Goal: Book appointment/travel/reservation

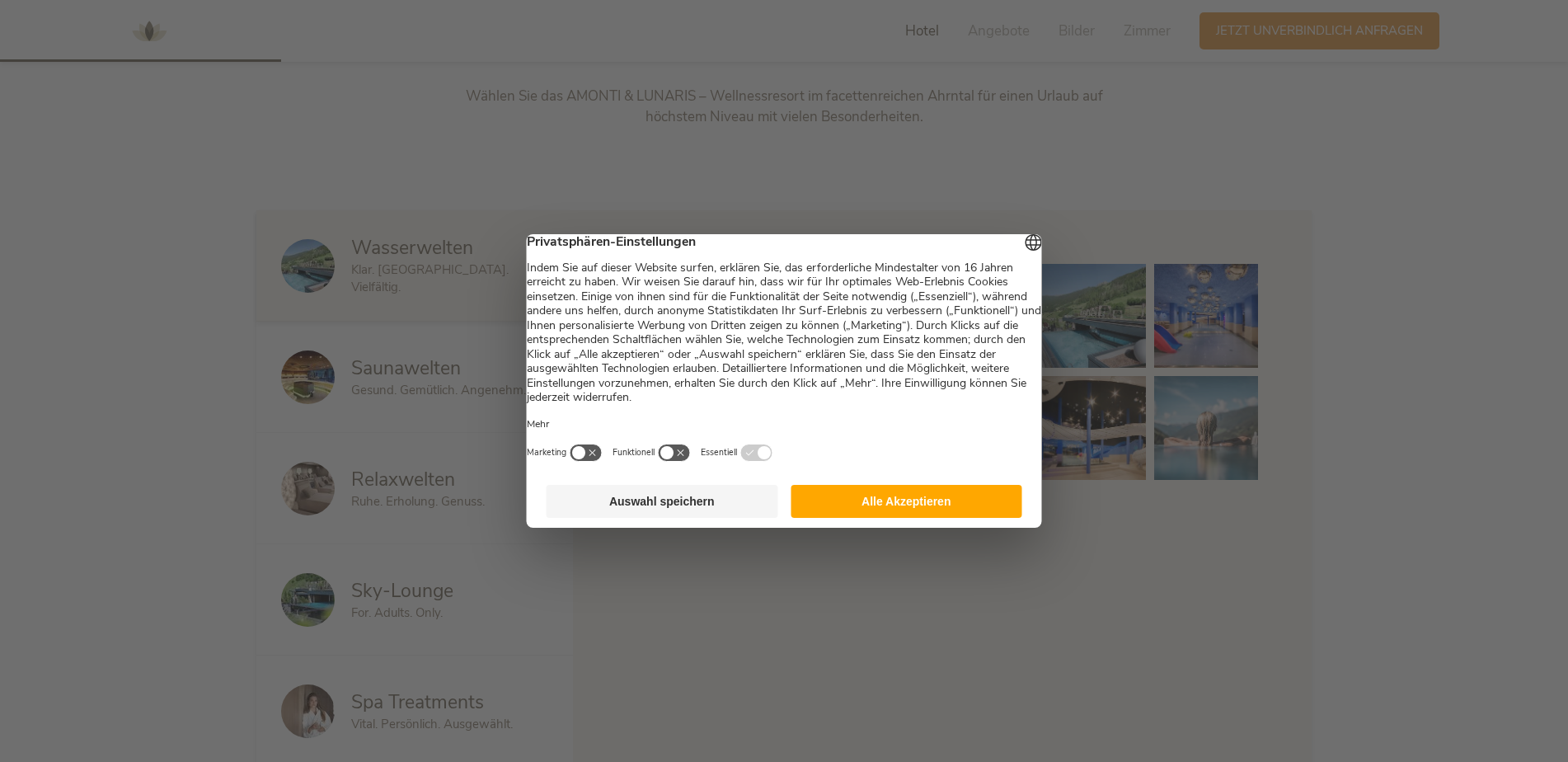
click at [929, 518] on button "Alle Akzeptieren" at bounding box center [907, 501] width 232 height 33
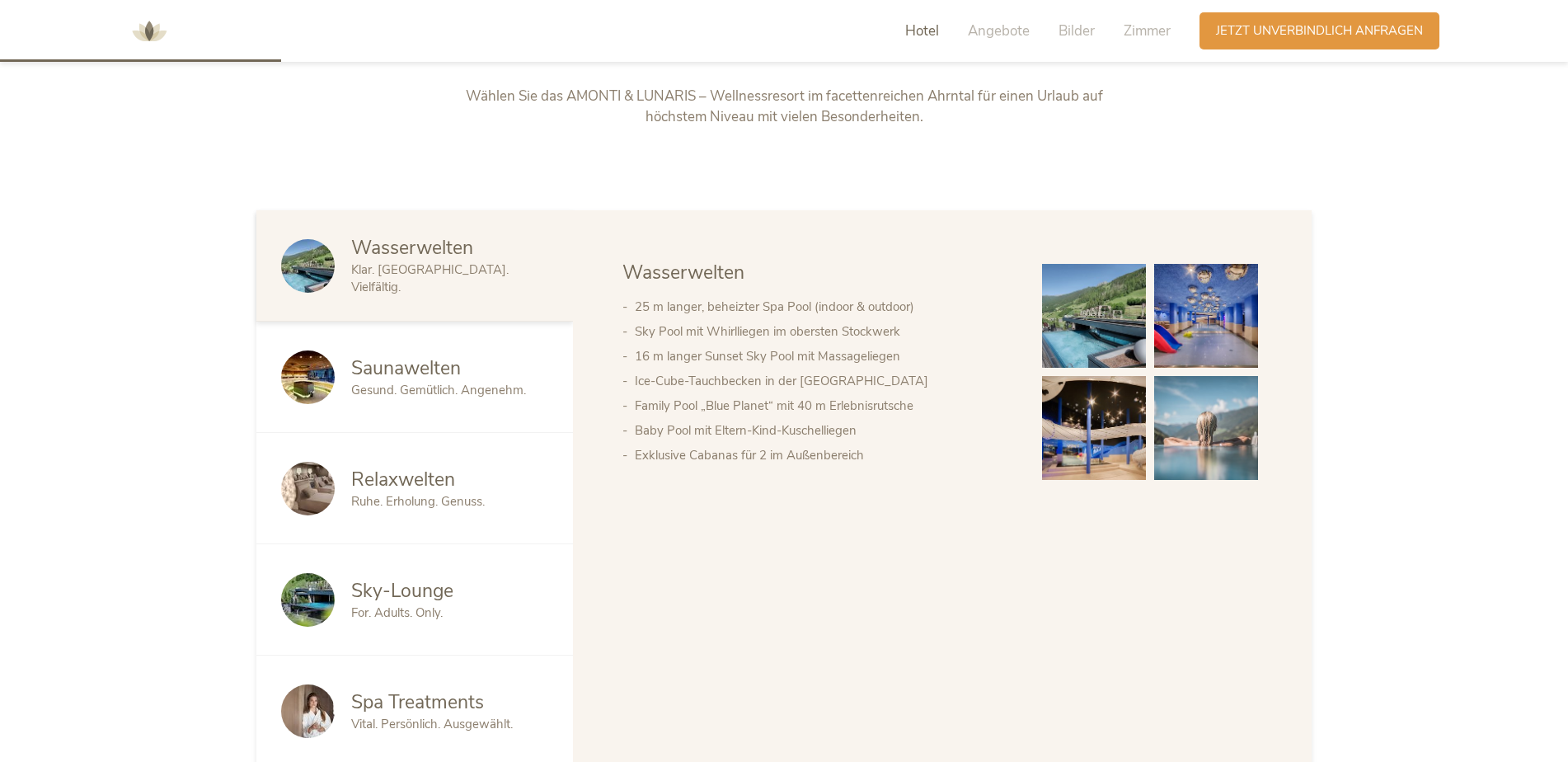
click at [465, 394] on span "Gesund. Gemütlich. Angenehm." at bounding box center [438, 389] width 175 height 16
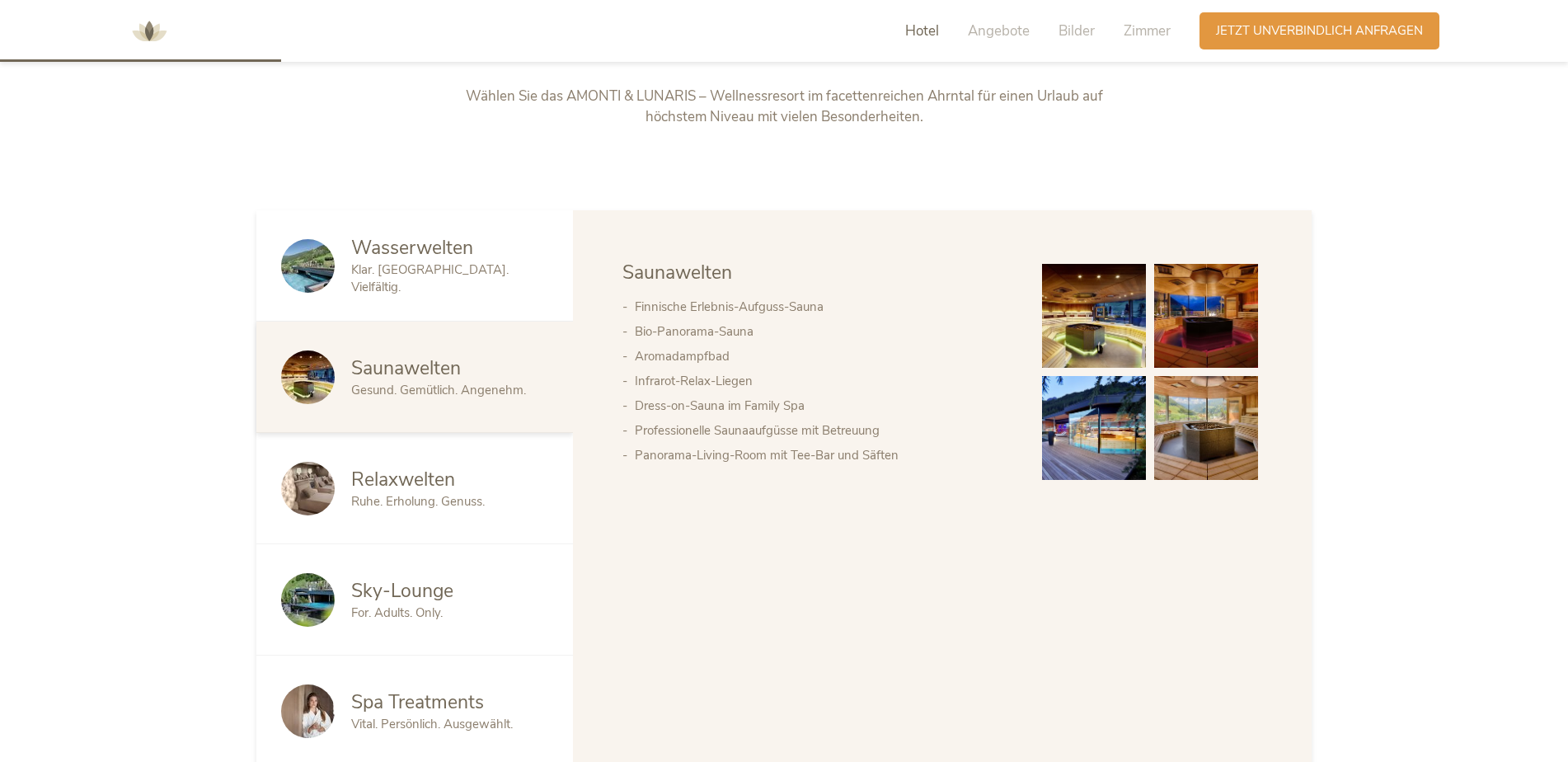
click at [456, 483] on div "Relaxwelten" at bounding box center [450, 479] width 197 height 26
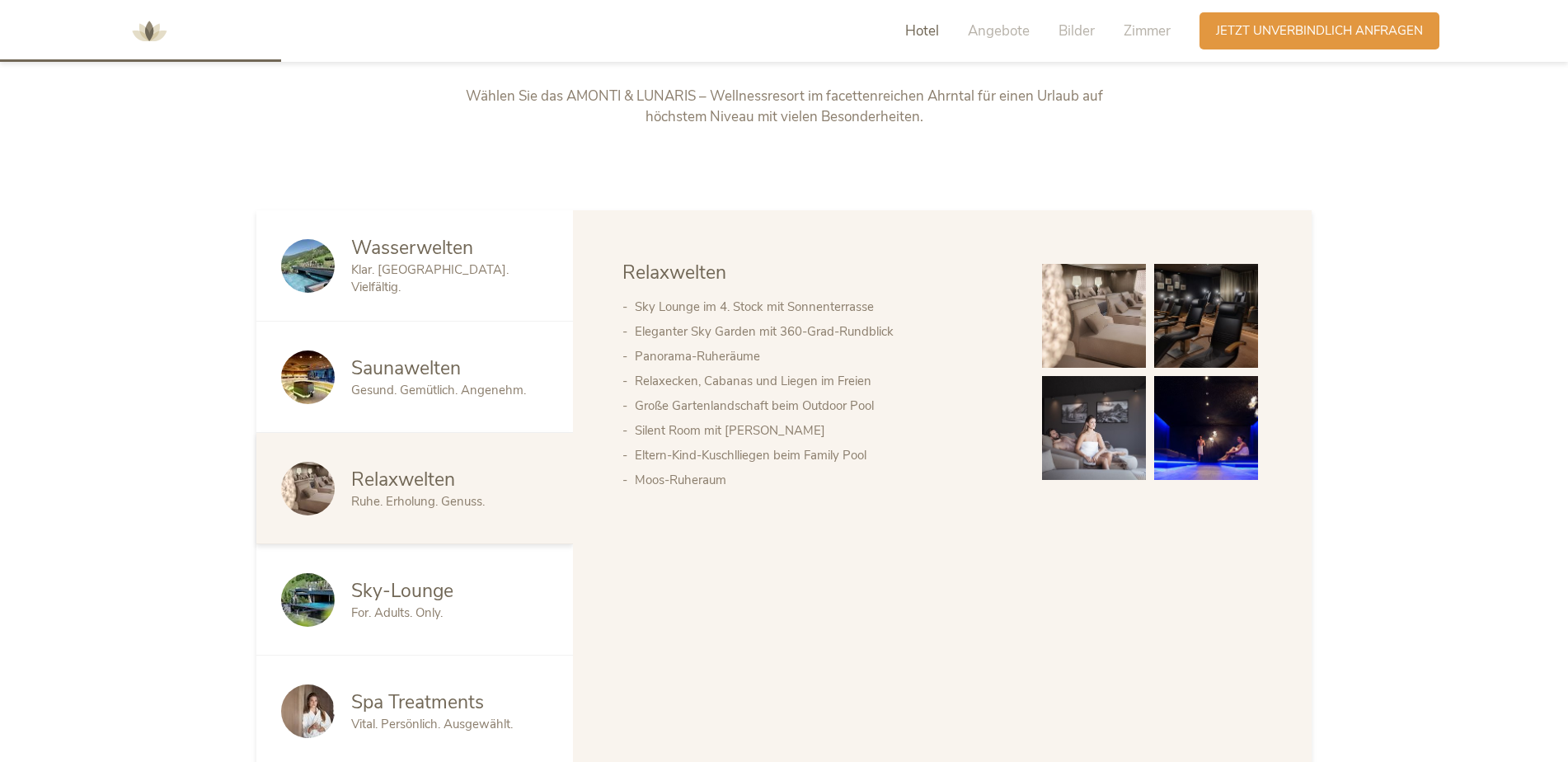
click at [467, 579] on div "Sky-Lounge" at bounding box center [450, 591] width 197 height 26
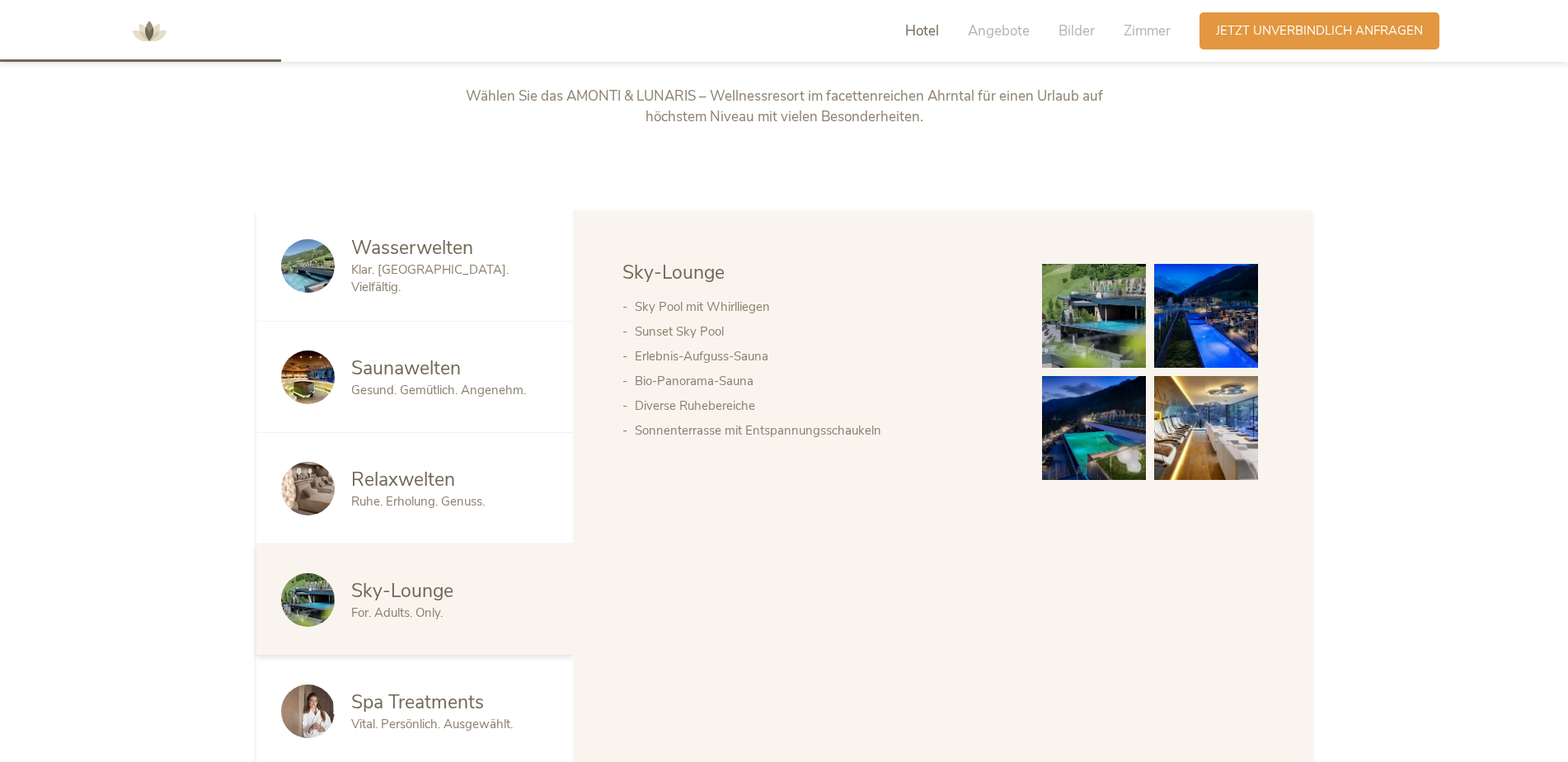
click at [480, 712] on span "Spa Treatments" at bounding box center [417, 702] width 132 height 25
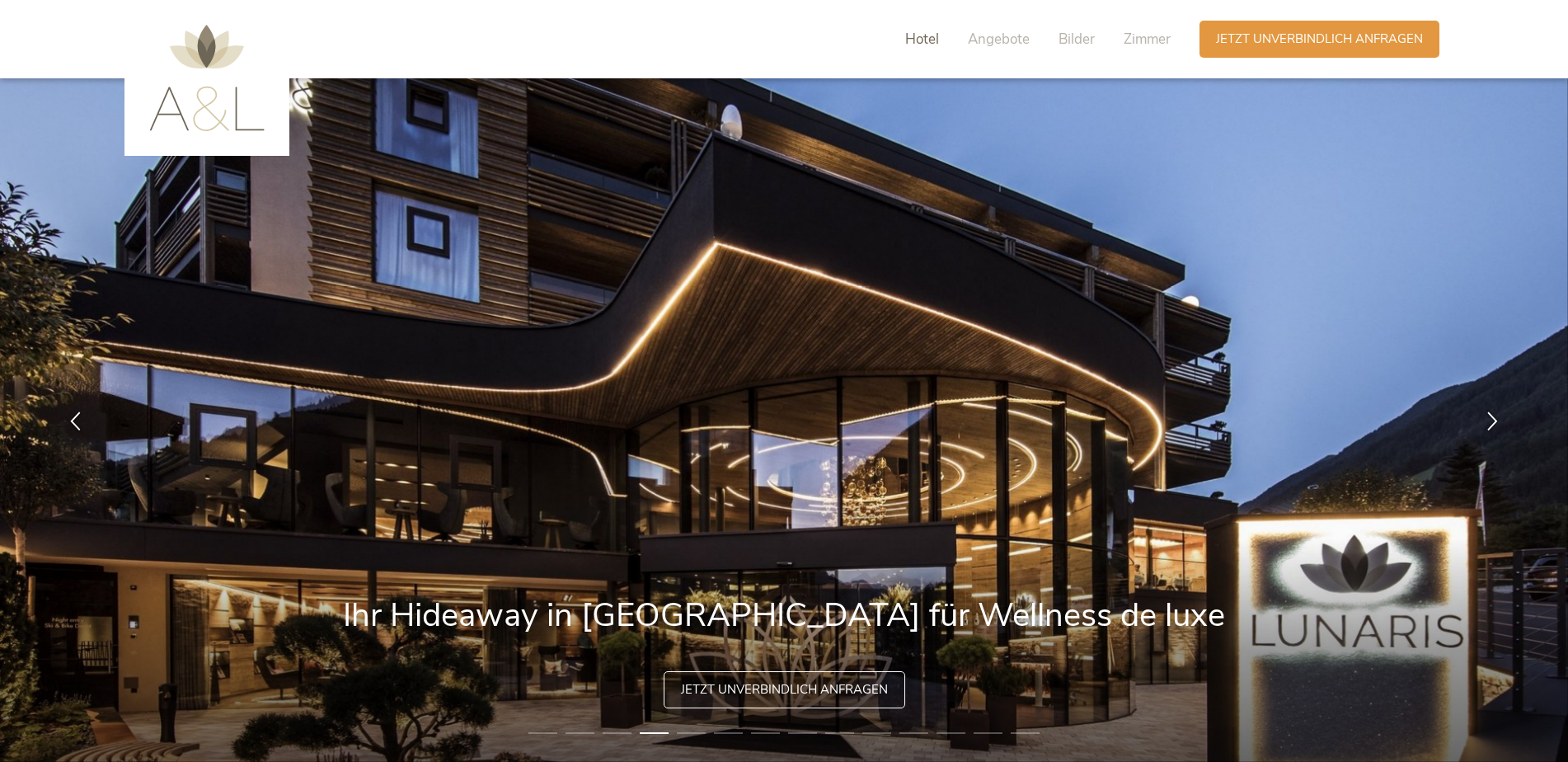
click at [935, 42] on span "Hotel" at bounding box center [922, 40] width 34 height 19
click at [1081, 42] on span "Bilder" at bounding box center [1077, 40] width 37 height 19
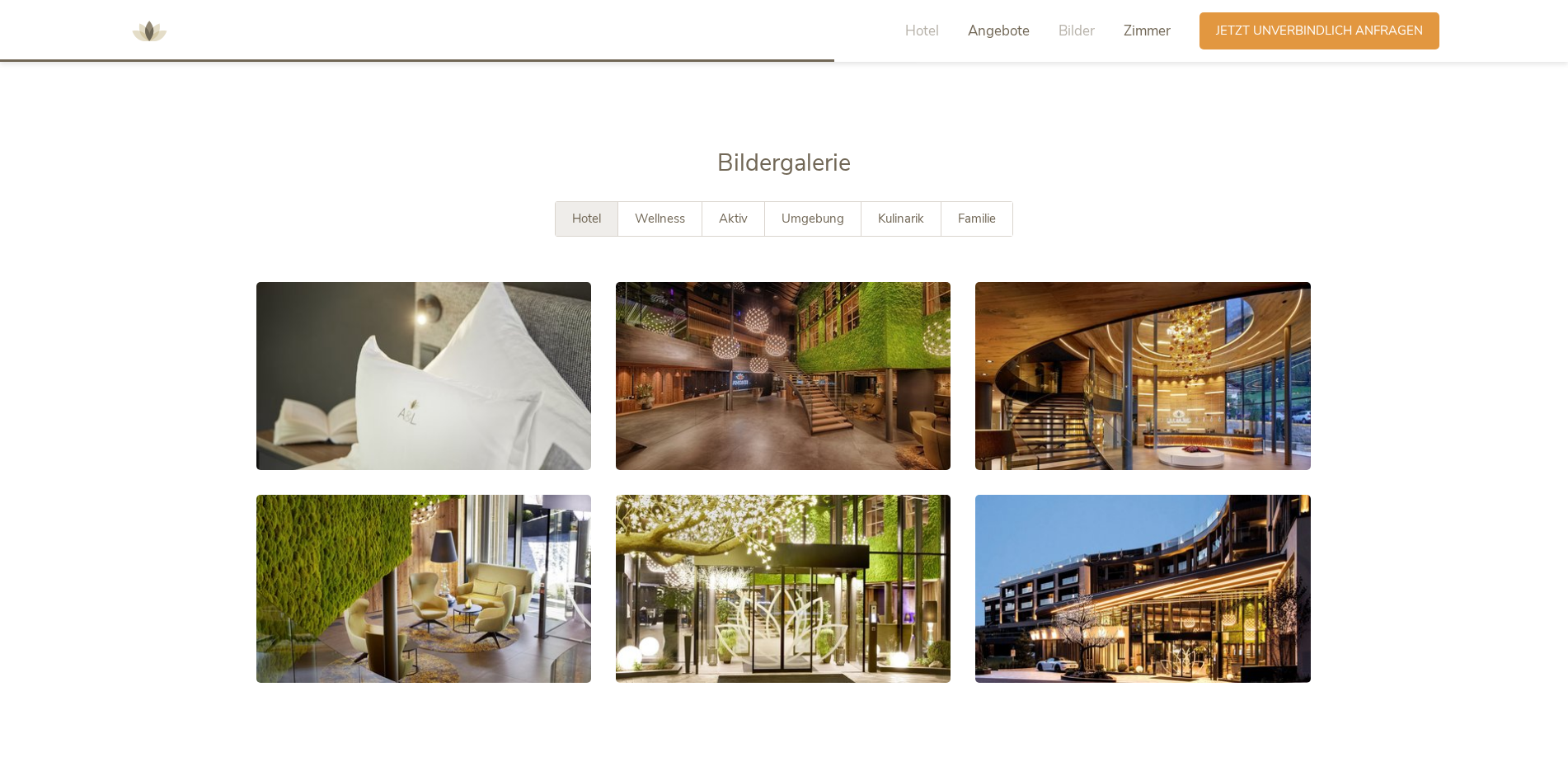
scroll to position [3118, 0]
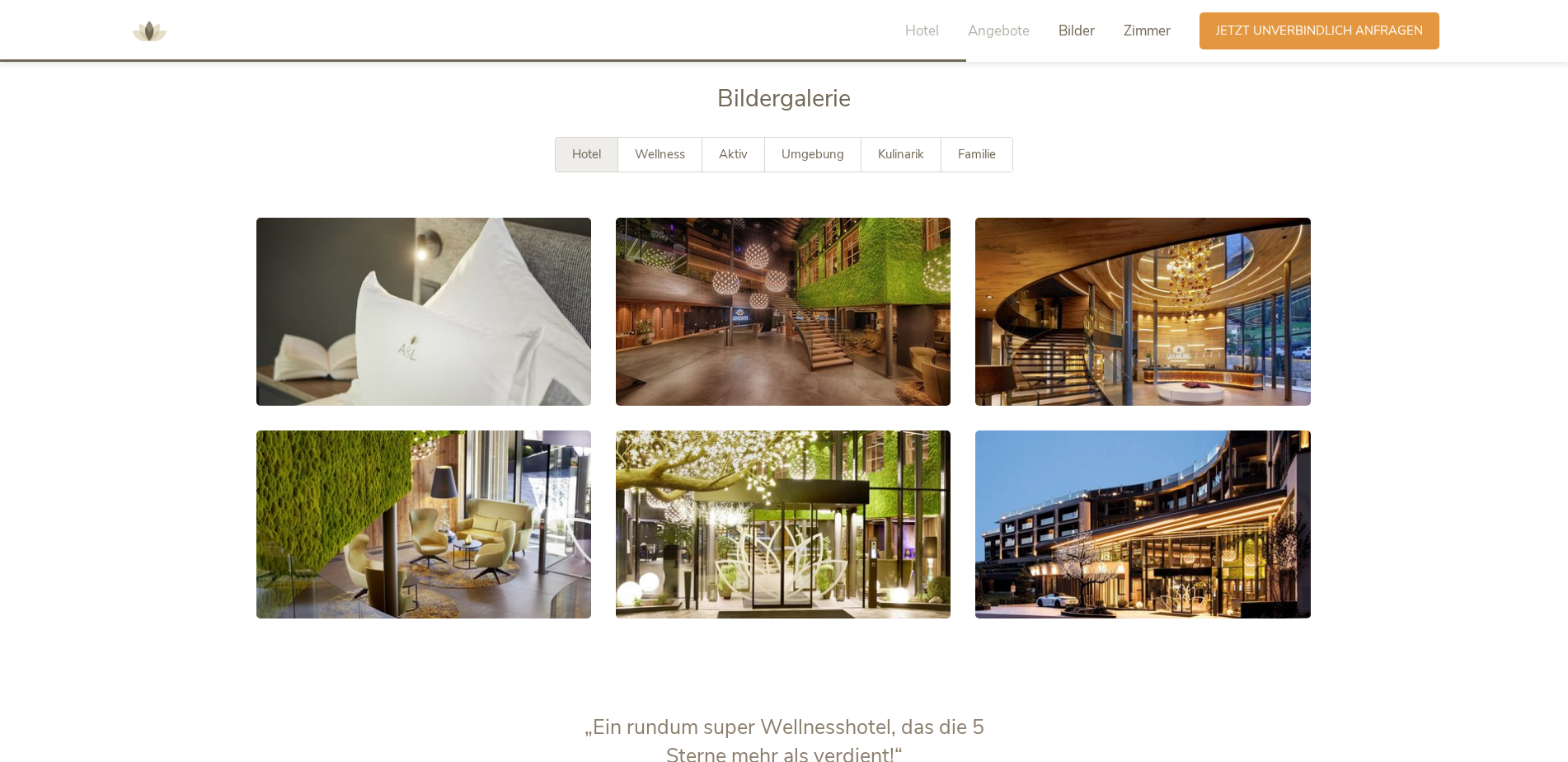
click at [1134, 36] on span "Zimmer" at bounding box center [1147, 31] width 47 height 19
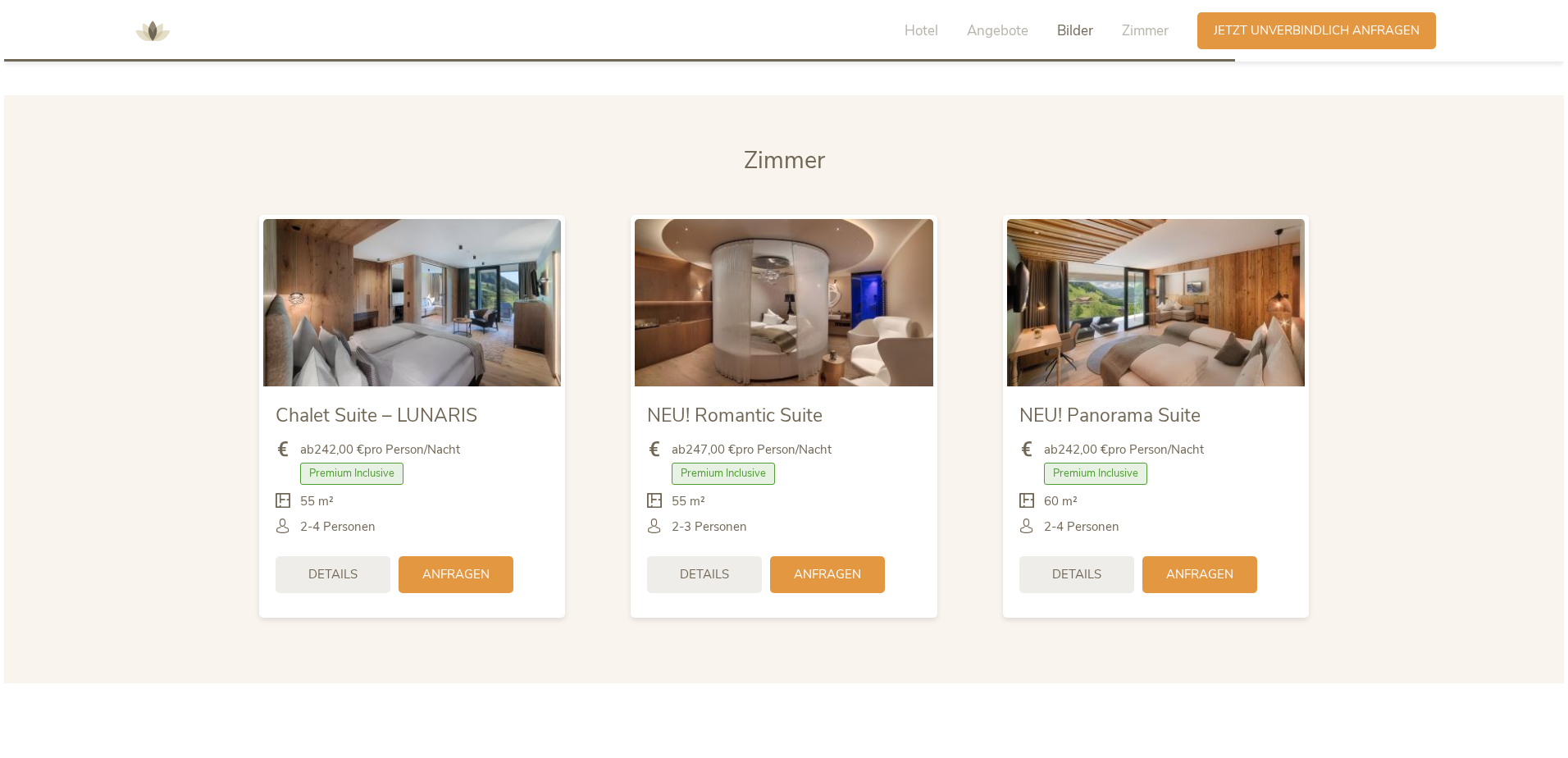
scroll to position [4000, 0]
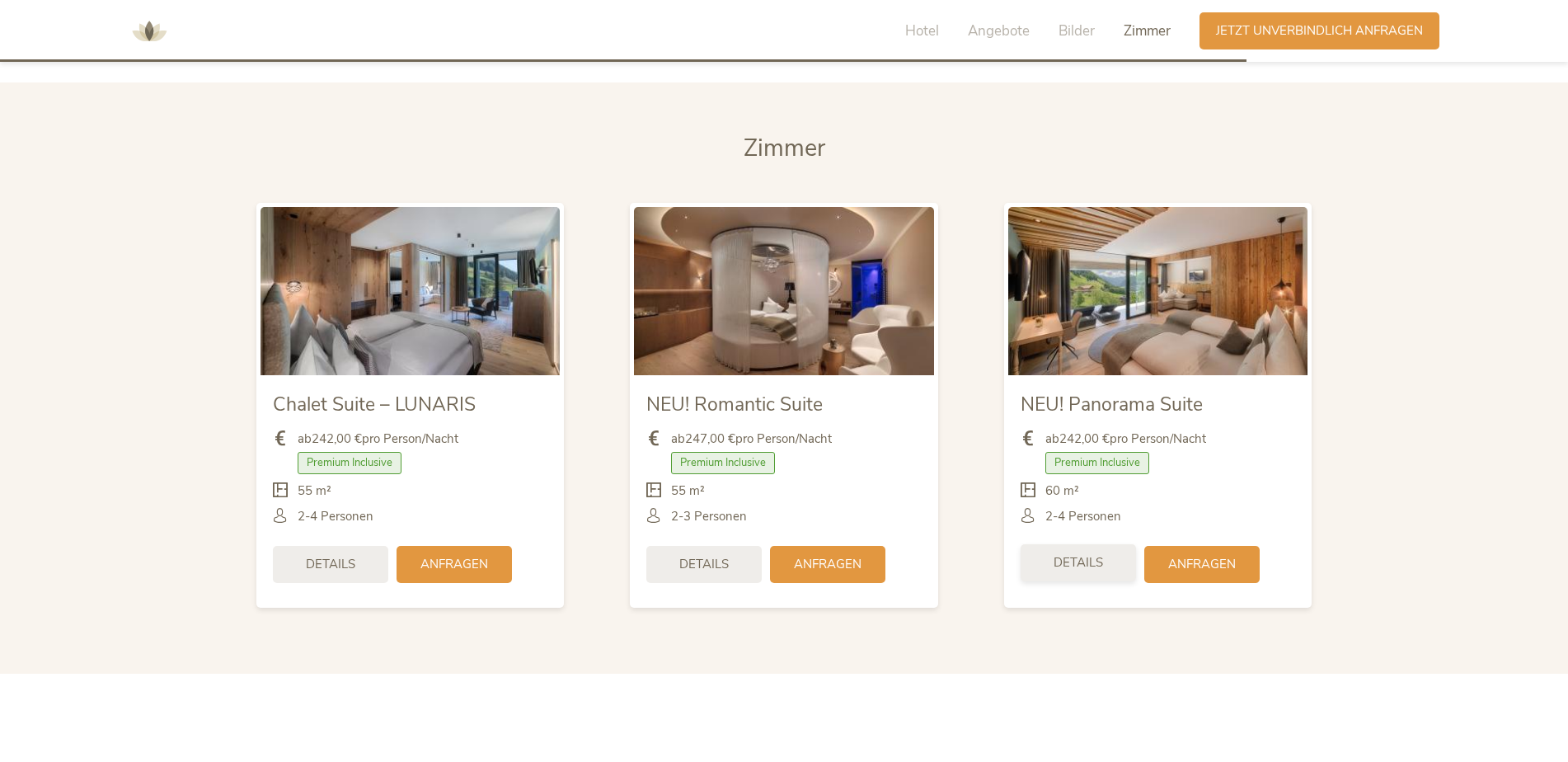
click at [1068, 560] on span "Details" at bounding box center [1078, 563] width 49 height 17
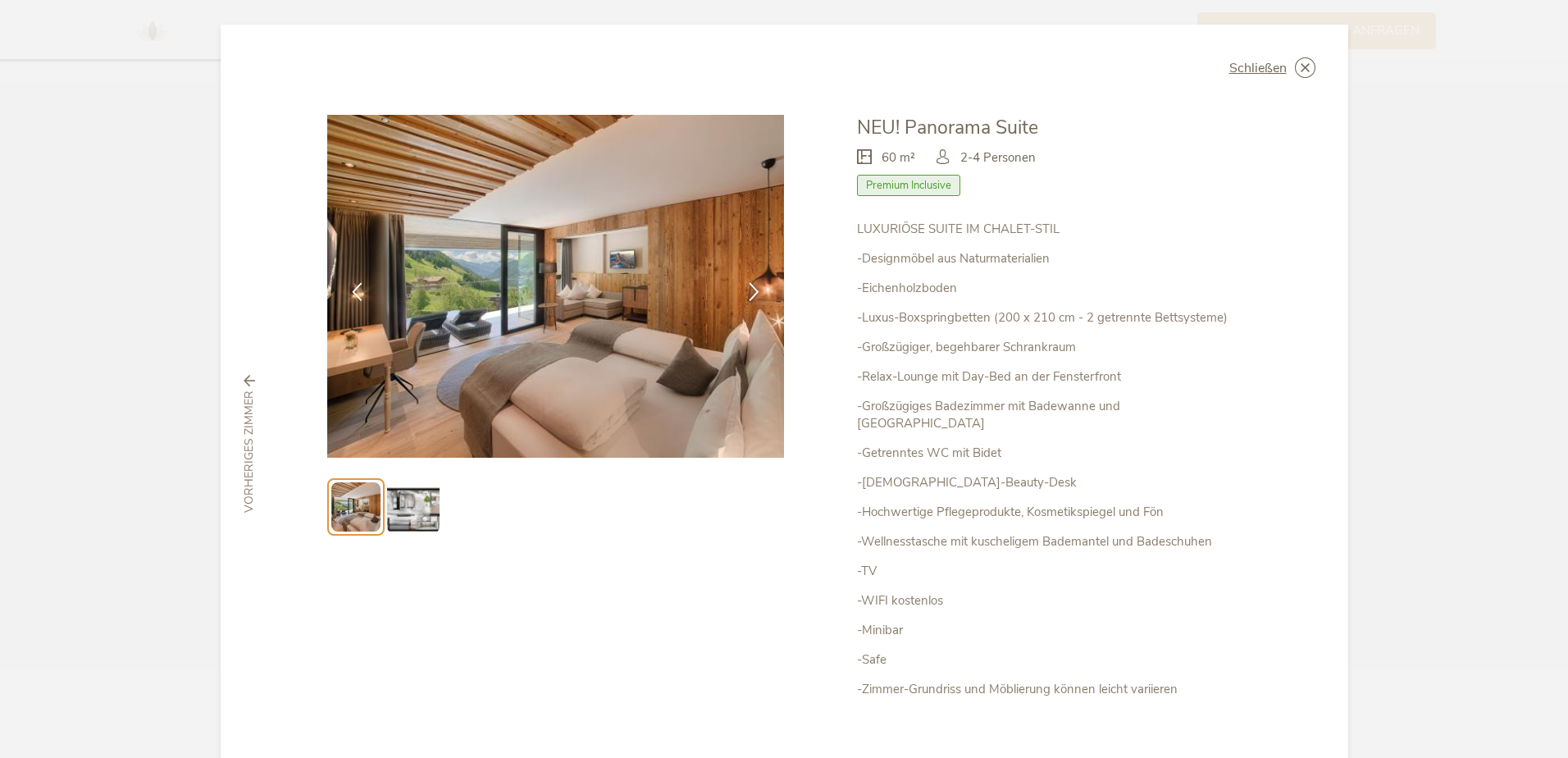
click at [415, 510] on img at bounding box center [413, 506] width 53 height 53
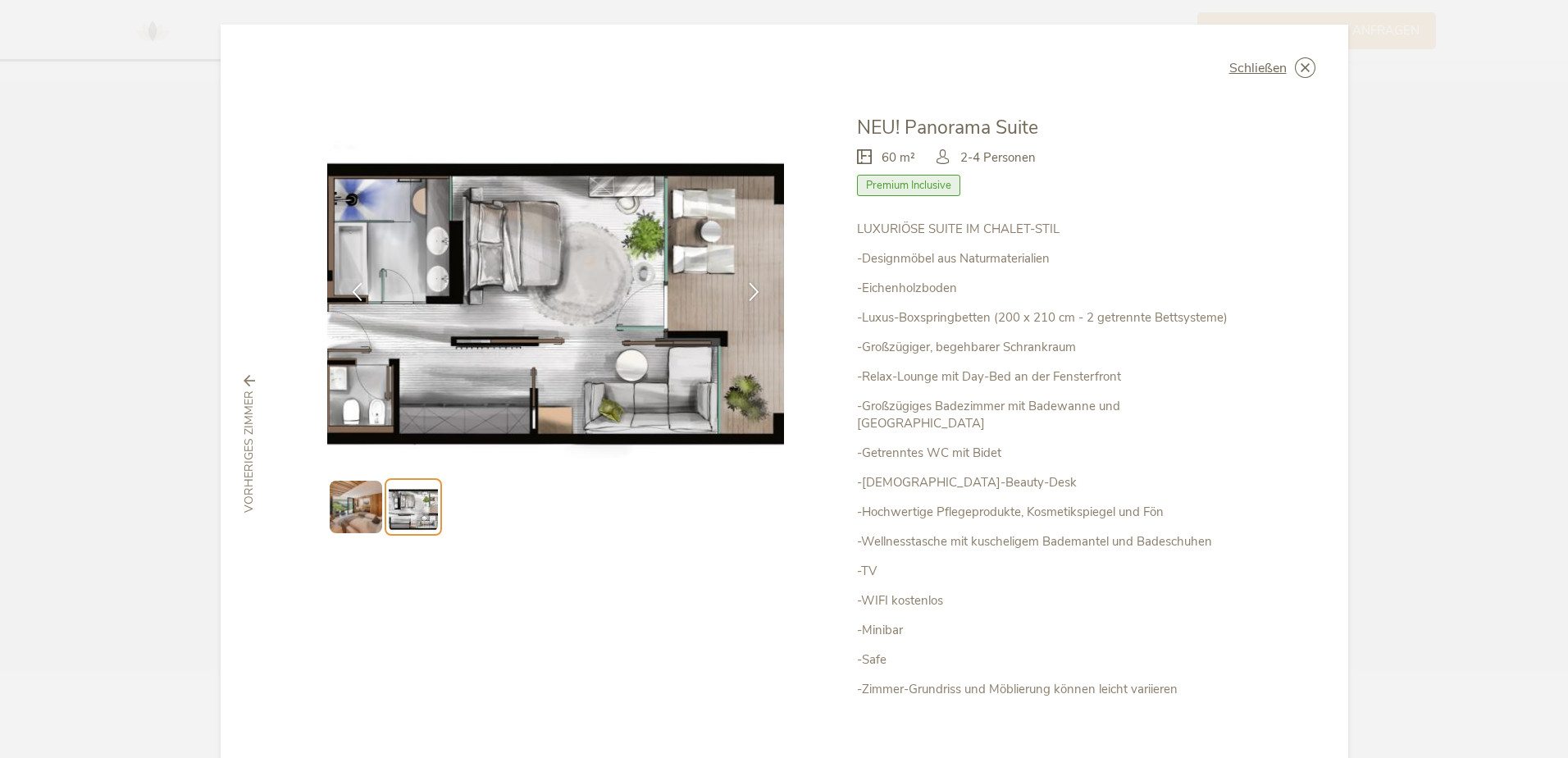
click at [343, 518] on img at bounding box center [355, 506] width 53 height 53
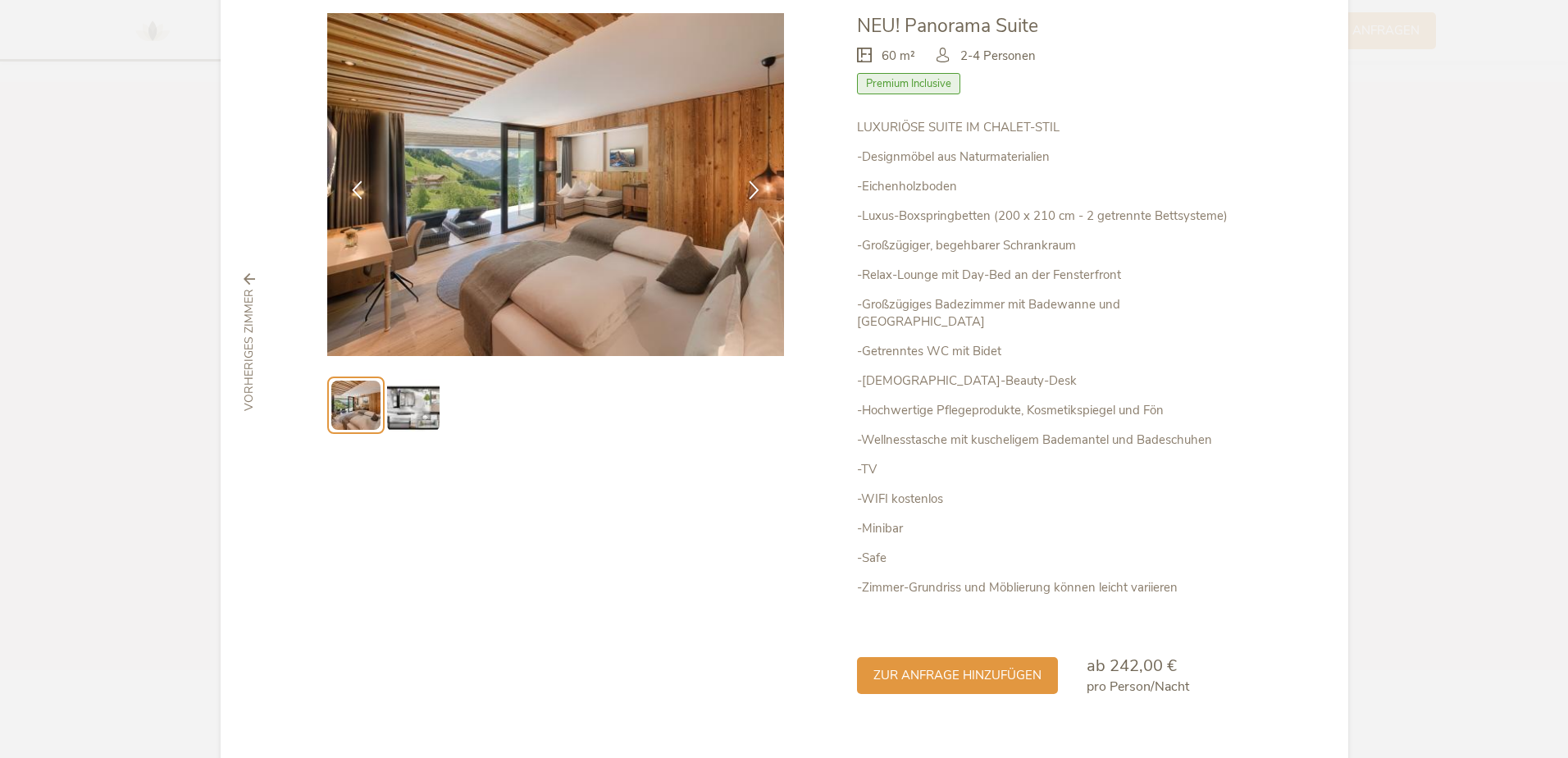
scroll to position [113, 0]
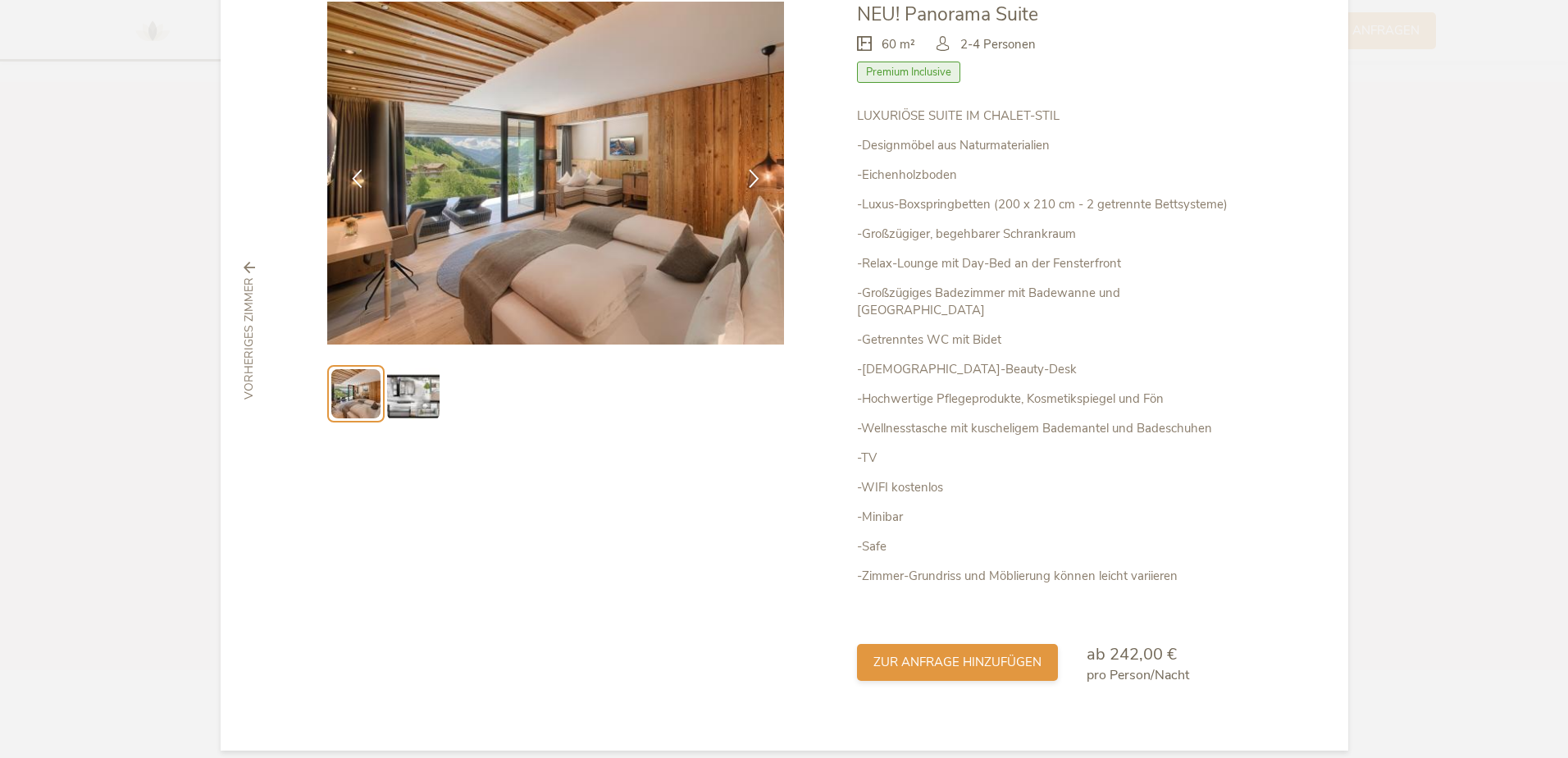
click at [935, 654] on span "zur Anfrage hinzufügen" at bounding box center [956, 663] width 168 height 17
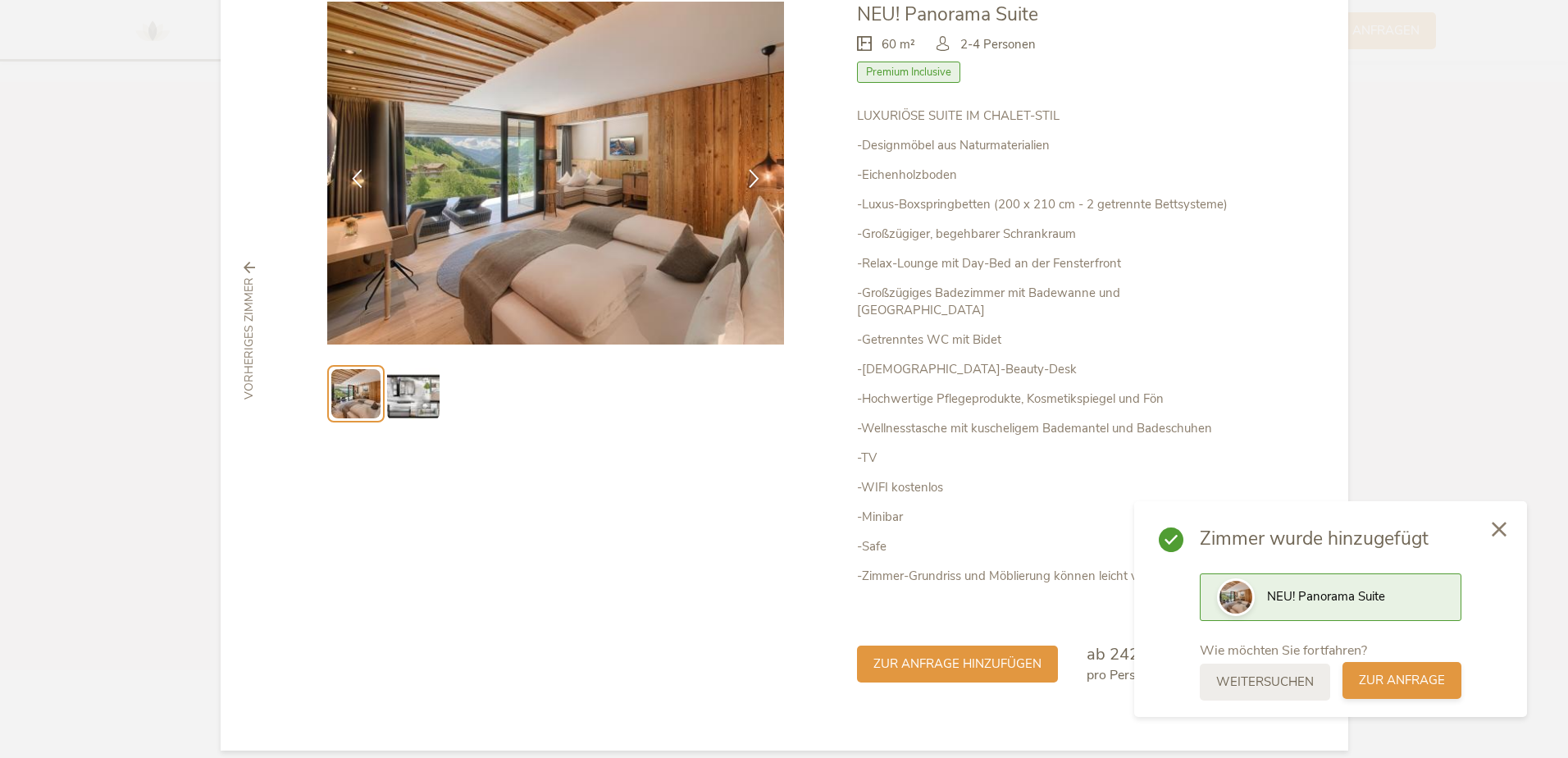
click at [1407, 685] on span "zur Anfrage" at bounding box center [1402, 680] width 86 height 17
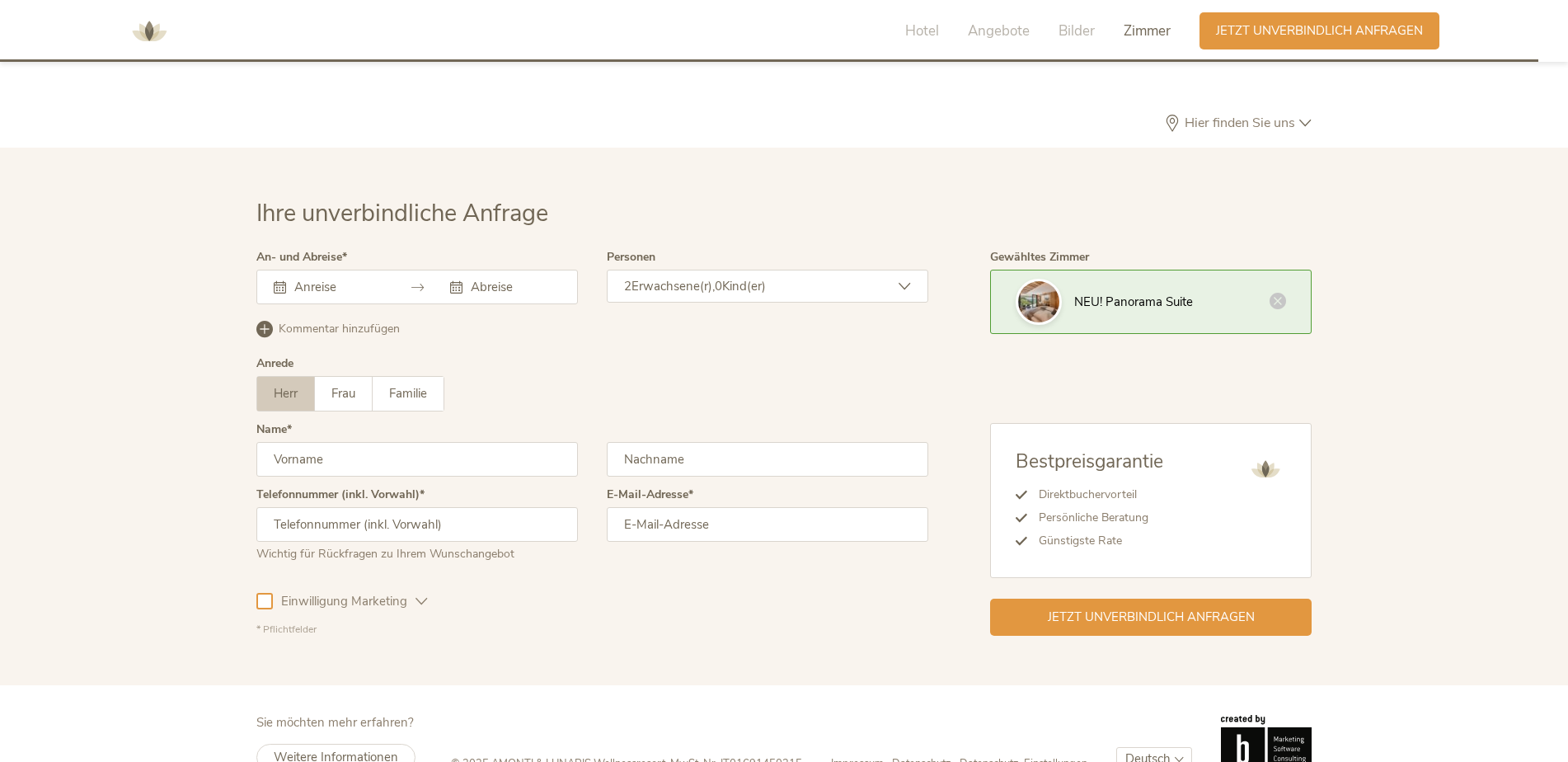
scroll to position [5061, 0]
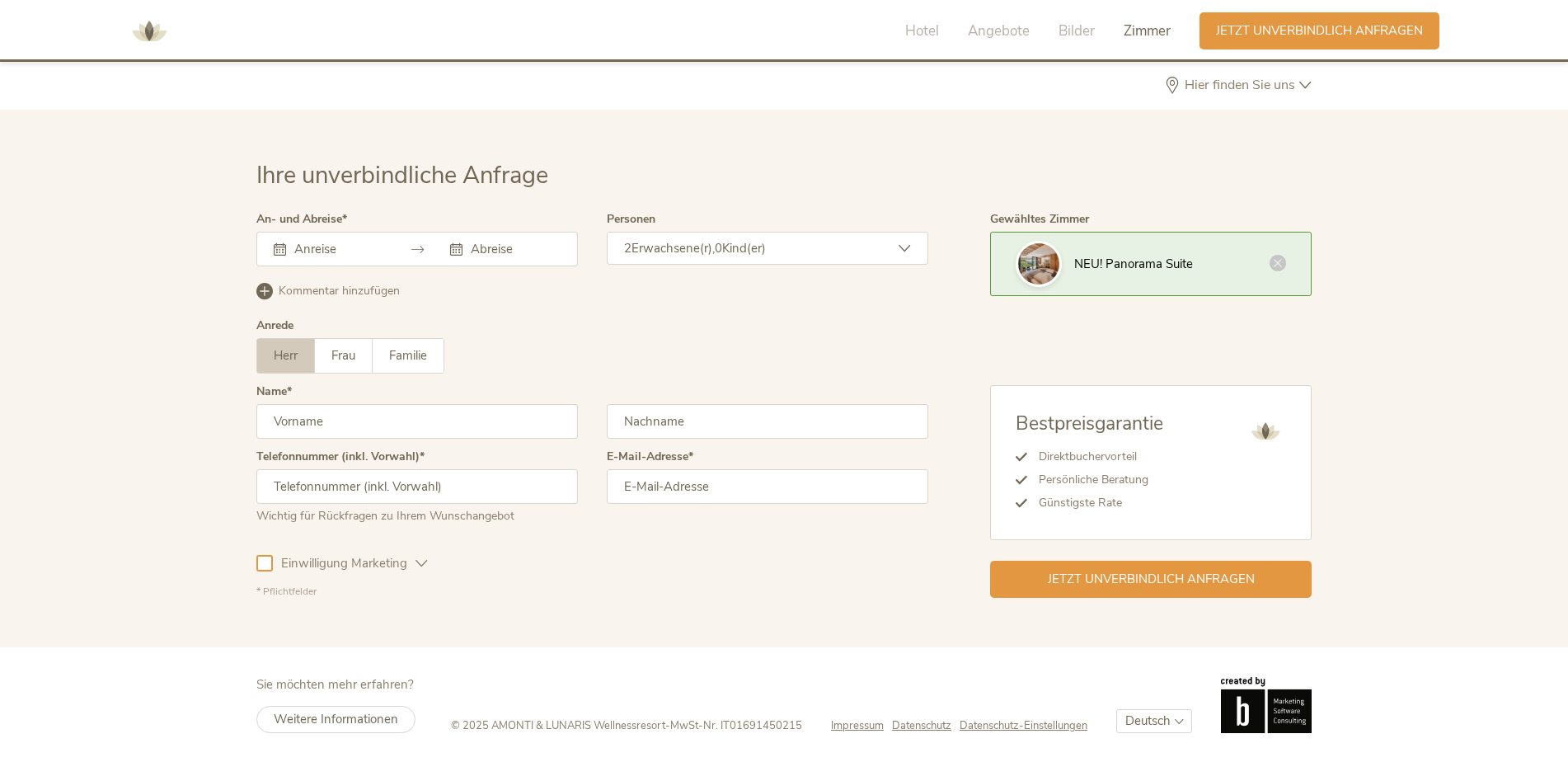
click at [336, 251] on input "text" at bounding box center [337, 248] width 94 height 16
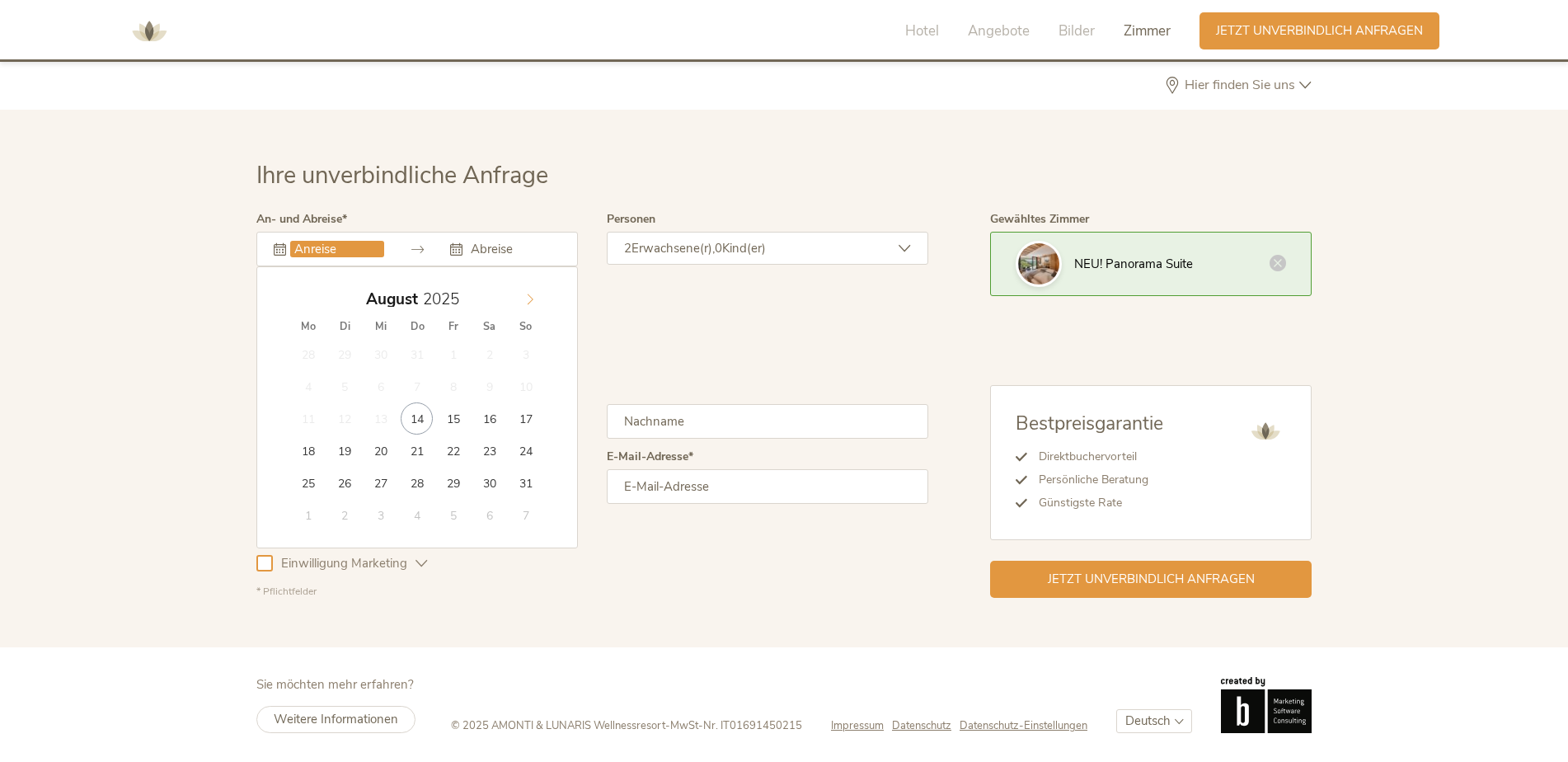
click at [537, 299] on span at bounding box center [530, 296] width 28 height 23
type input "10.10.2025"
type input "12.10.2025"
drag, startPoint x: 529, startPoint y: 386, endPoint x: 563, endPoint y: 383, distance: 34.1
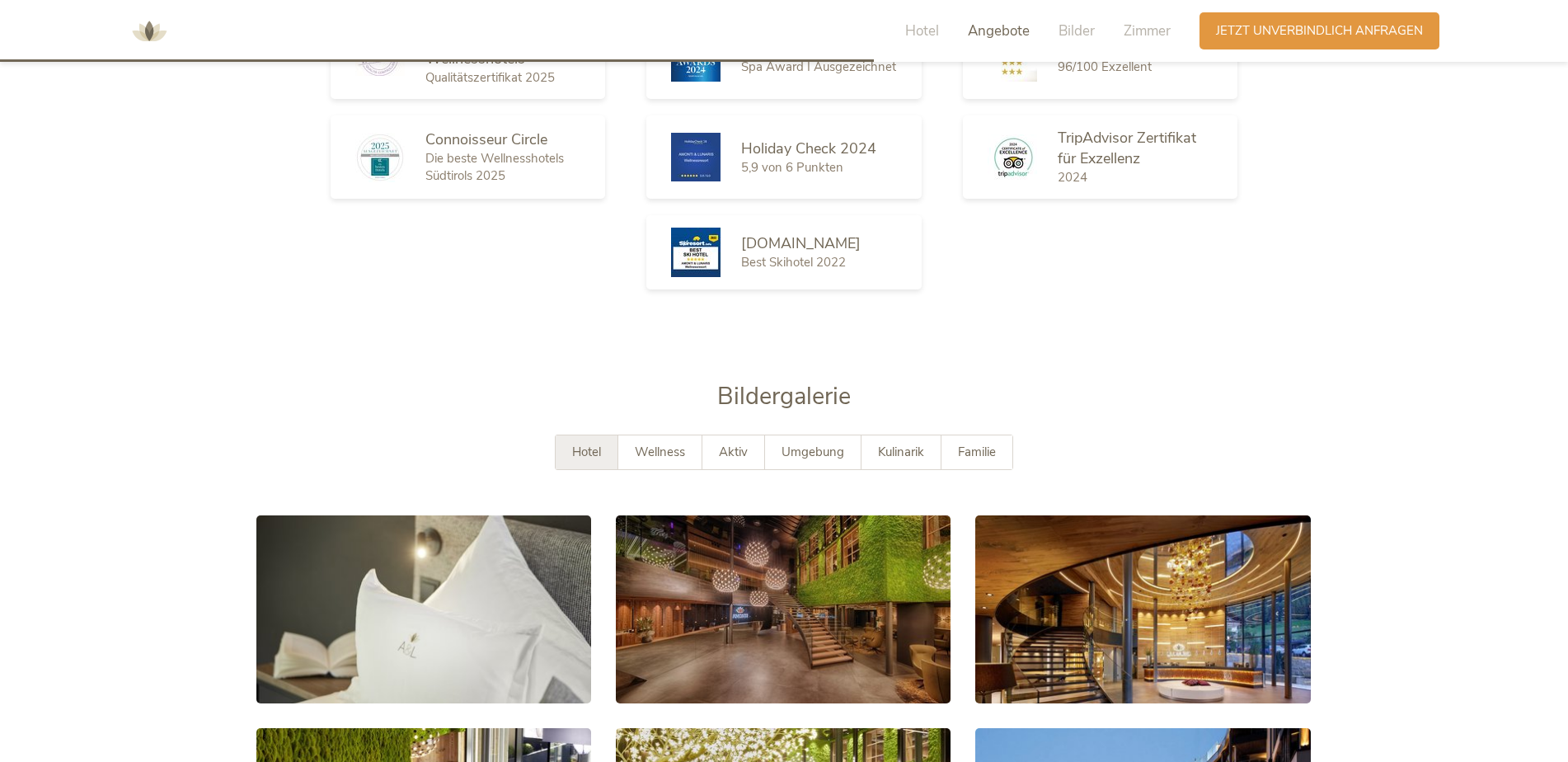
scroll to position [2916, 0]
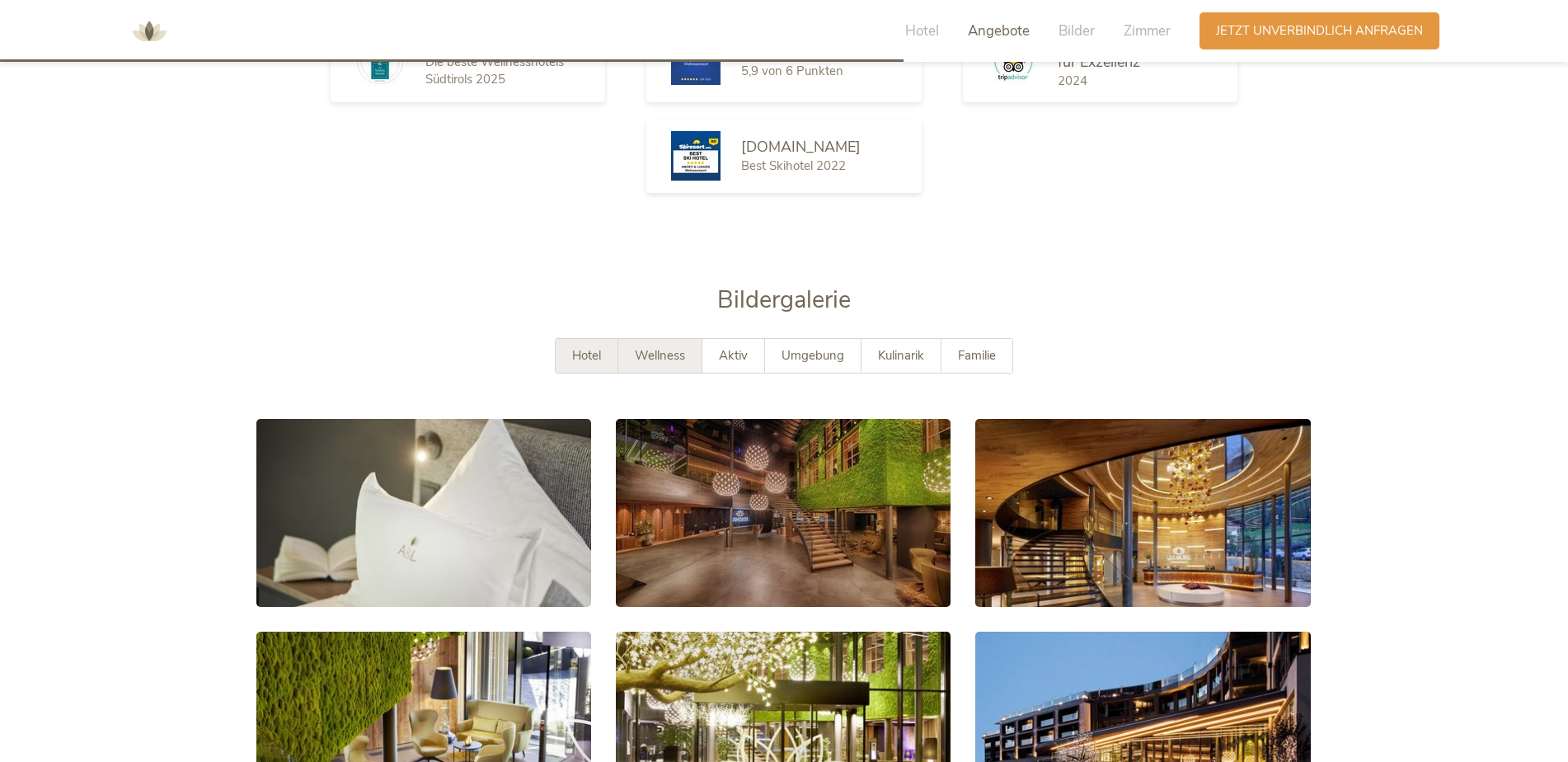
click at [669, 358] on span "Wellness" at bounding box center [660, 355] width 50 height 16
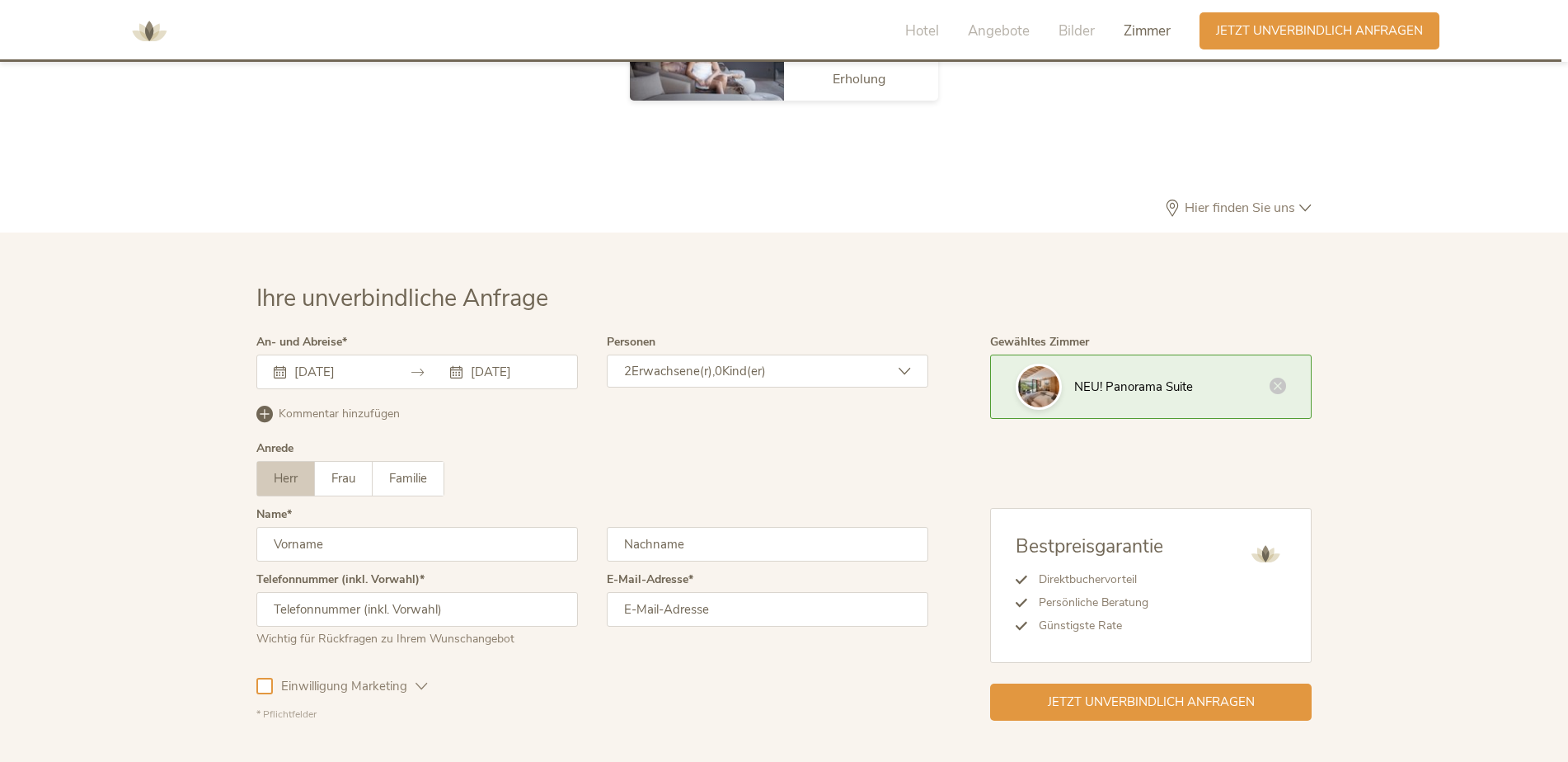
scroll to position [5114, 0]
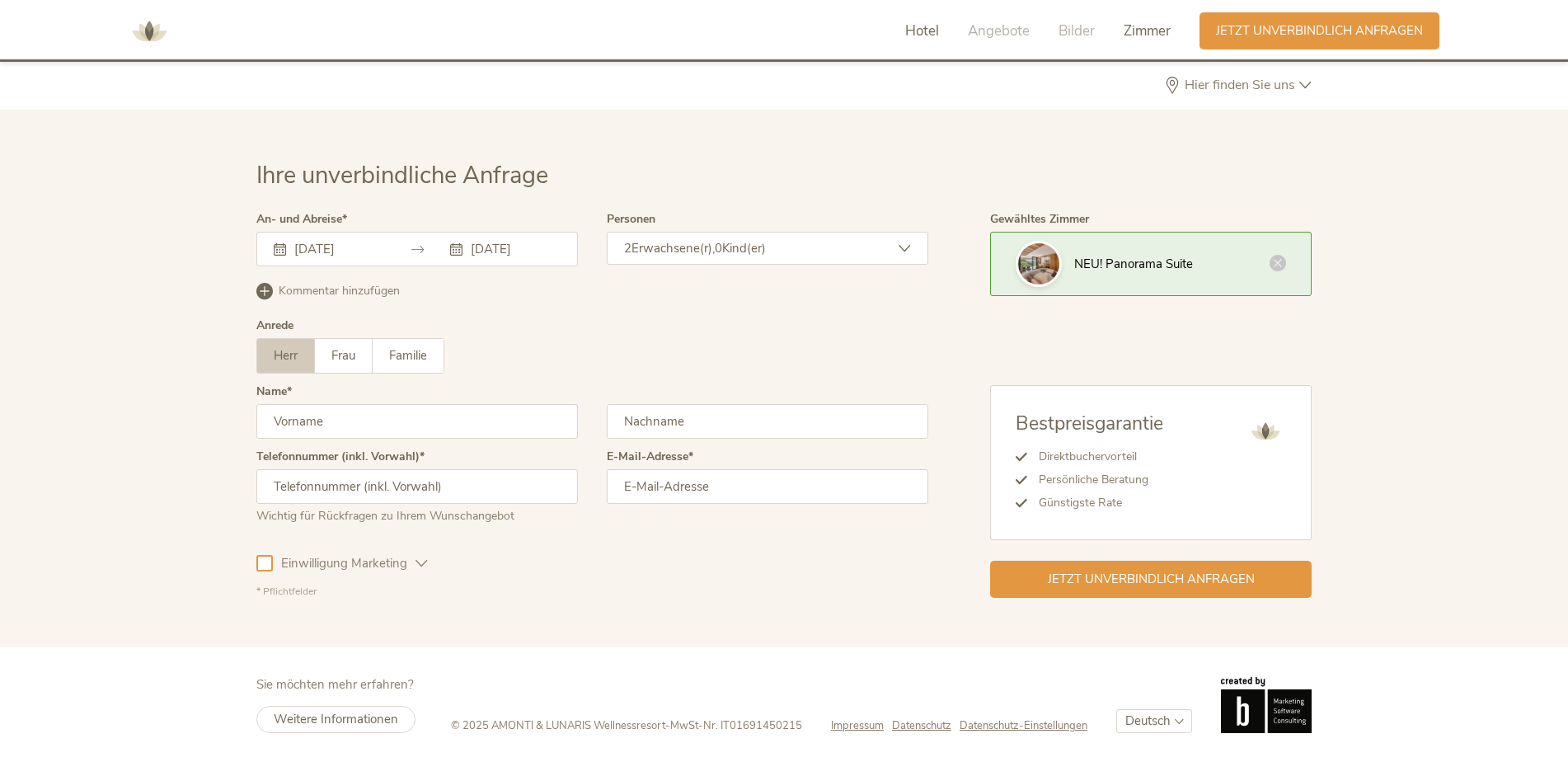
drag, startPoint x: 939, startPoint y: 37, endPoint x: 920, endPoint y: 29, distance: 20.6
click at [939, 37] on div "Hotel Angebote Bilder Zimmer" at bounding box center [1042, 31] width 315 height 37
click at [916, 28] on span "Hotel" at bounding box center [922, 31] width 34 height 19
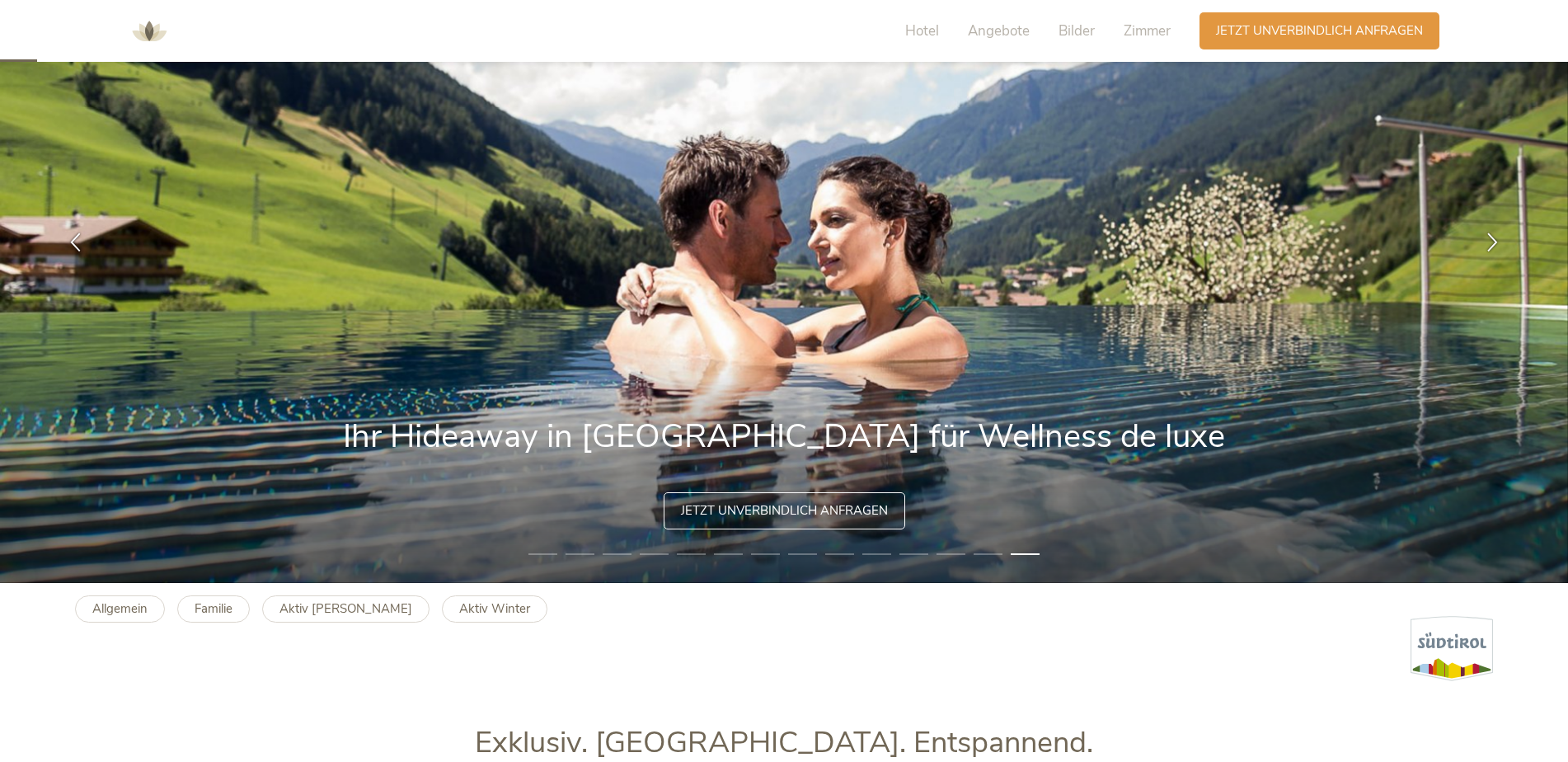
scroll to position [0, 0]
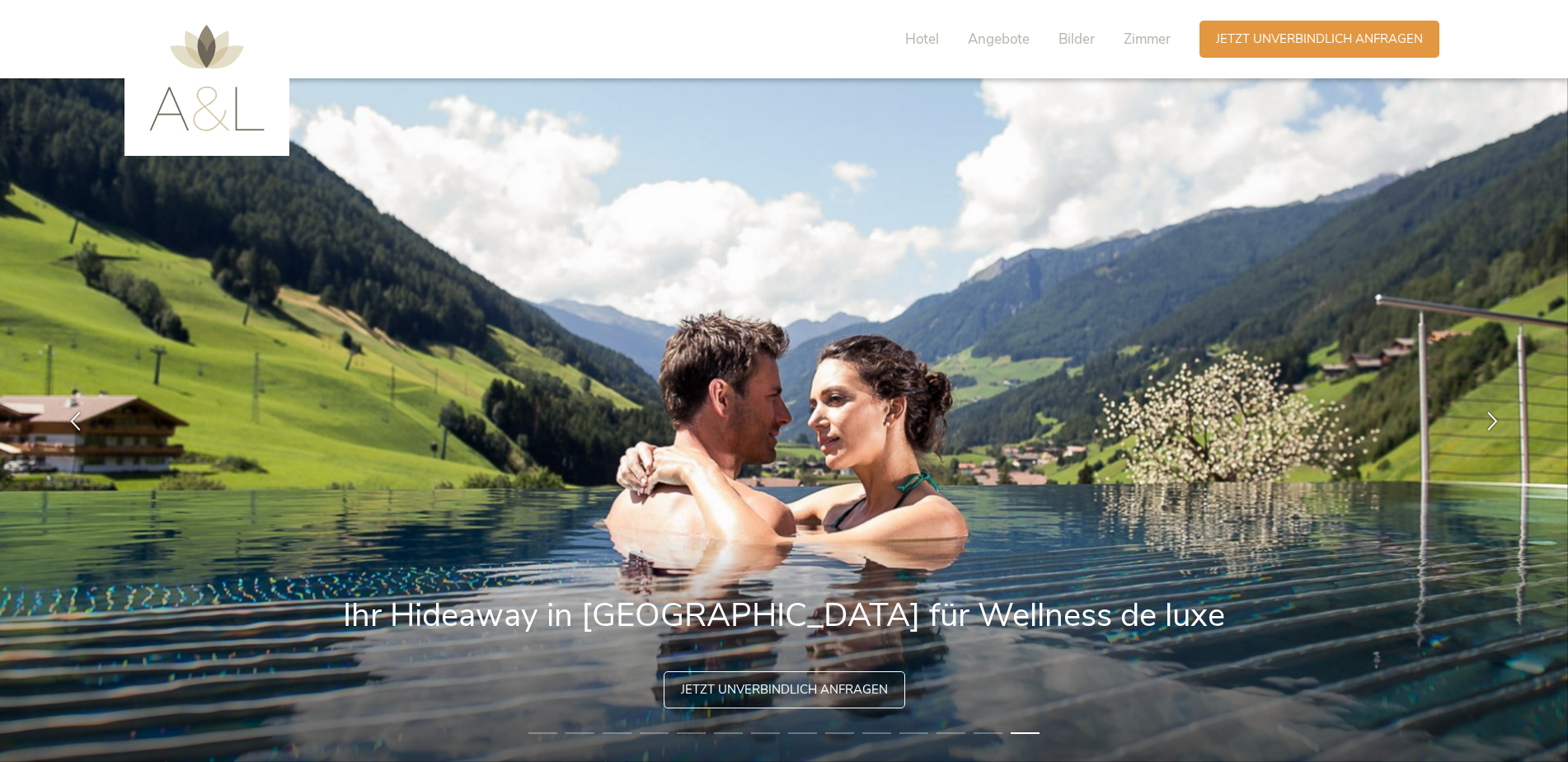
click at [229, 77] on img at bounding box center [208, 78] width 116 height 106
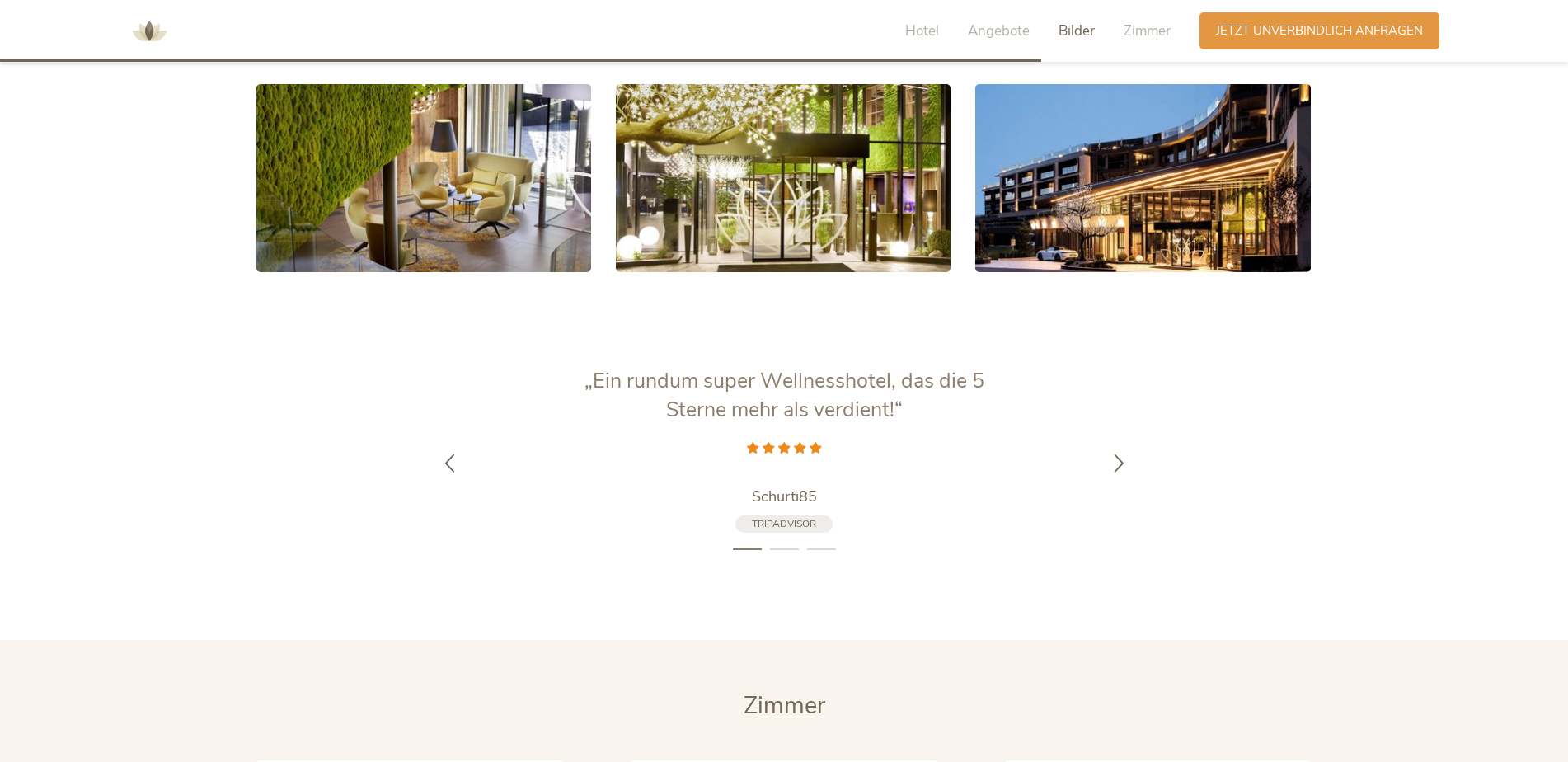
scroll to position [3052, 0]
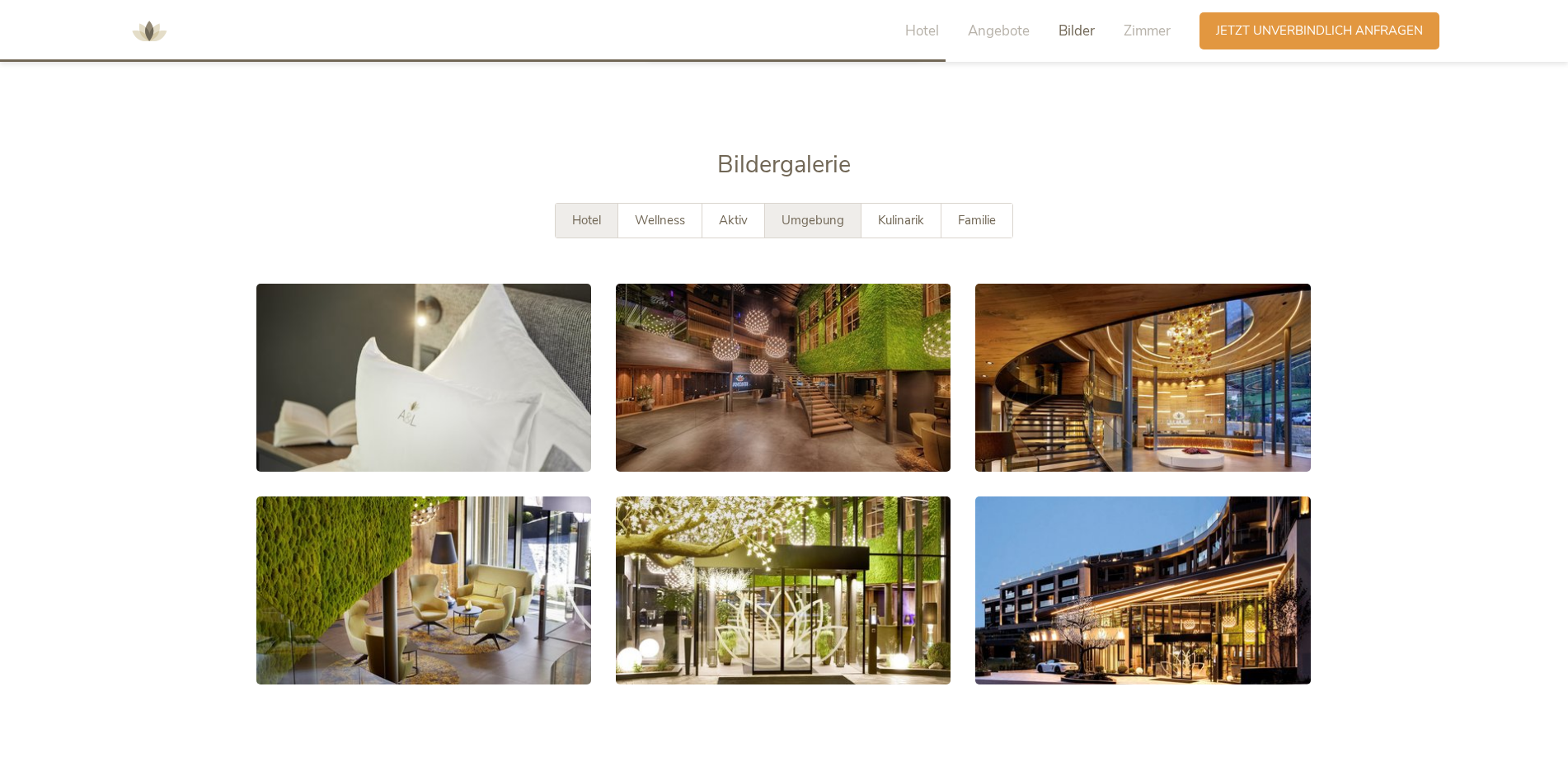
click at [822, 232] on div "Umgebung" at bounding box center [813, 220] width 97 height 34
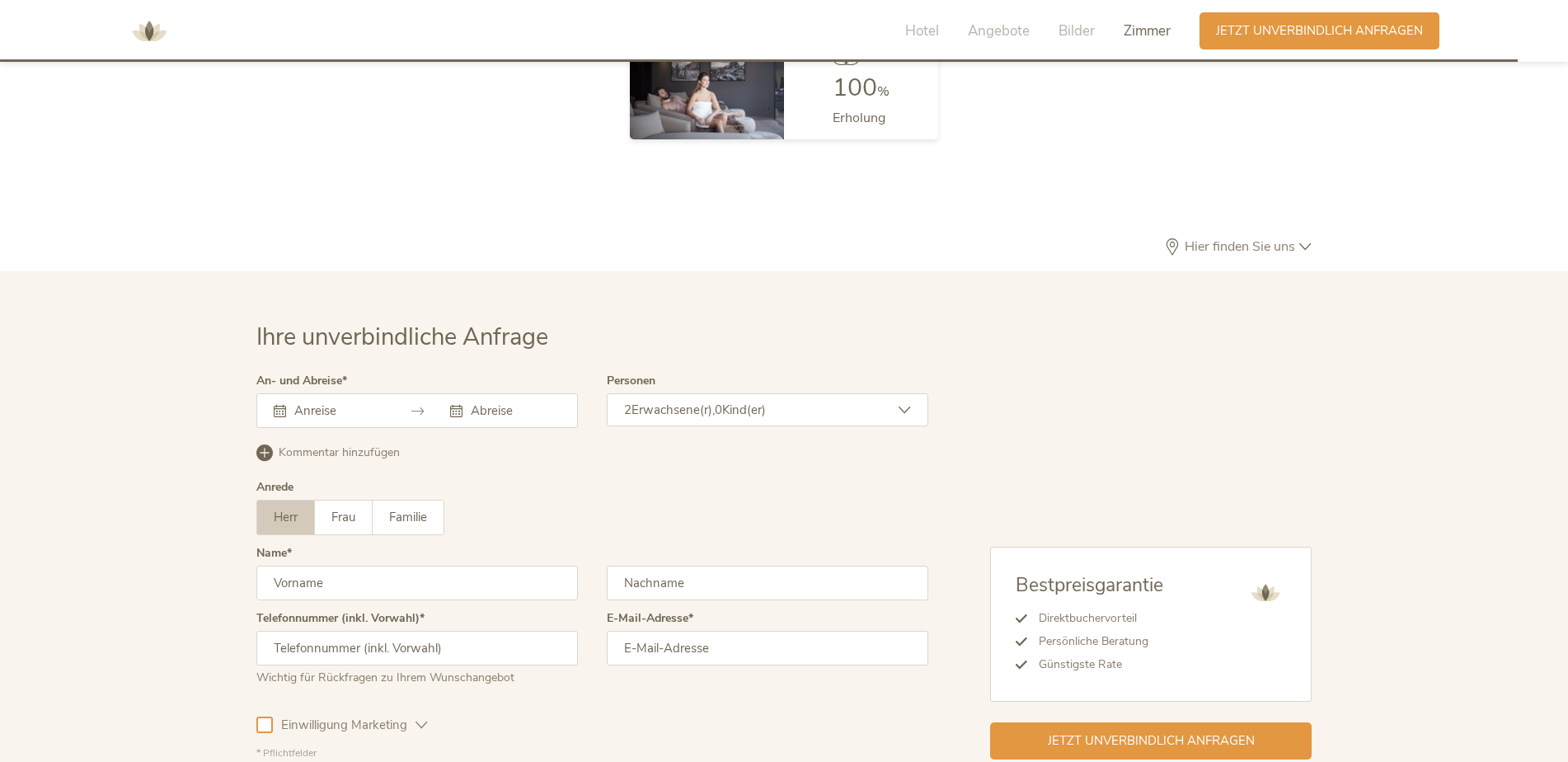
scroll to position [4949, 0]
drag, startPoint x: 1283, startPoint y: 244, endPoint x: 1279, endPoint y: 282, distance: 38.2
click at [1284, 244] on span "Hier finden Sie uns" at bounding box center [1240, 250] width 119 height 14
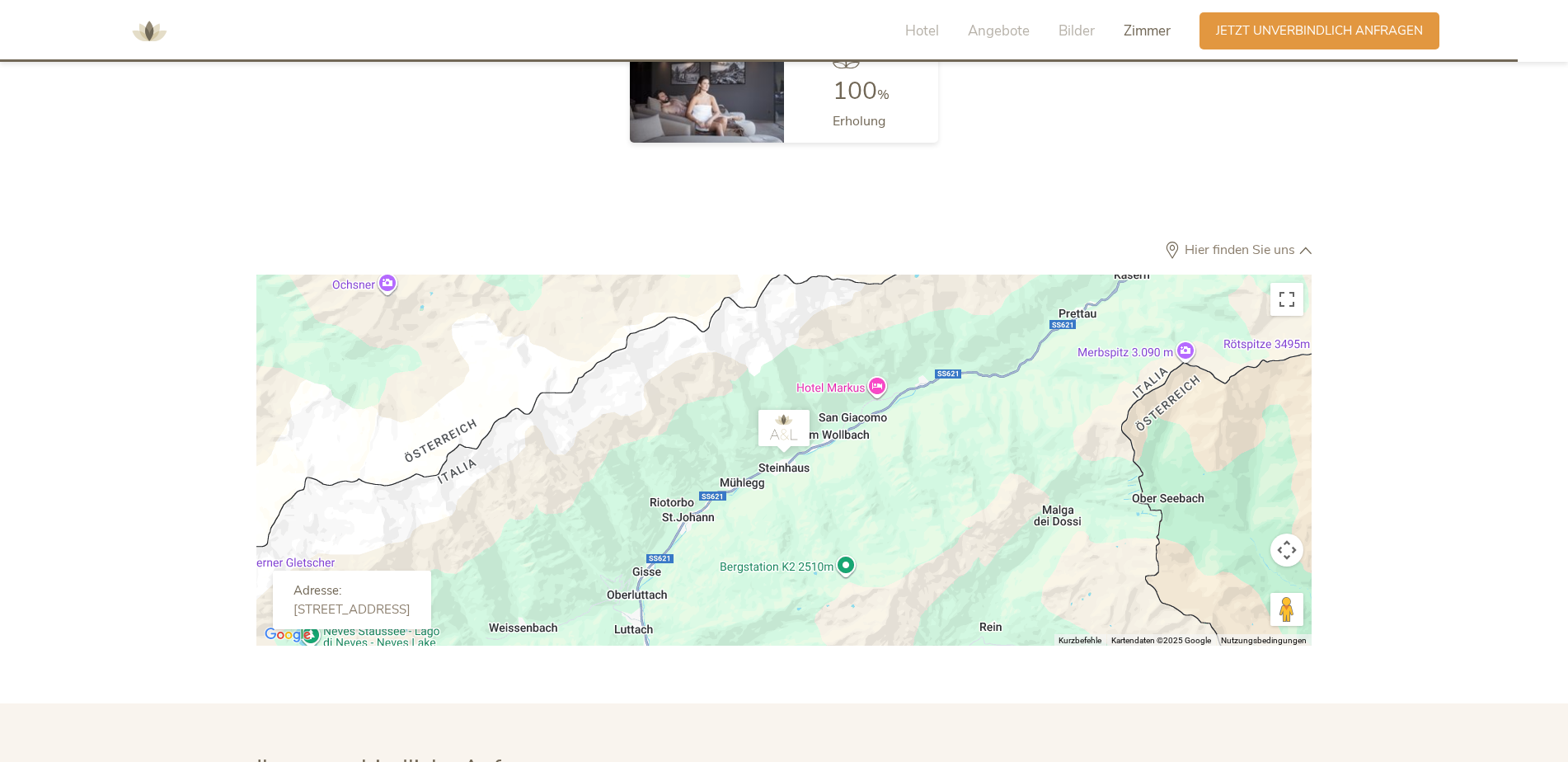
click at [354, 607] on div "[STREET_ADDRESS]" at bounding box center [351, 608] width 117 height 14
click at [410, 607] on div "[STREET_ADDRESS]" at bounding box center [351, 608] width 117 height 14
copy div "[STREET_ADDRESS]"
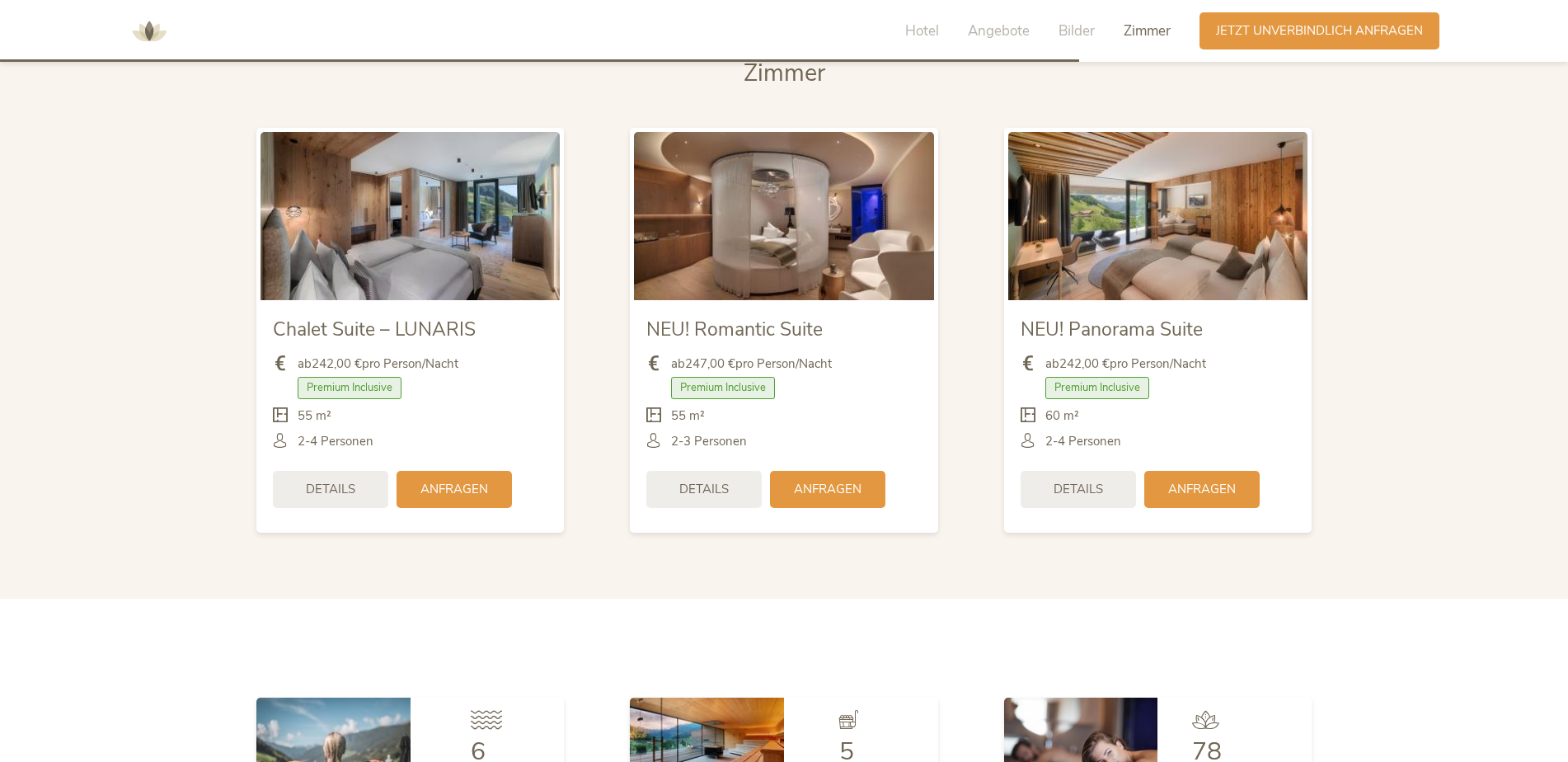
scroll to position [3795, 0]
